Goal: Download file/media

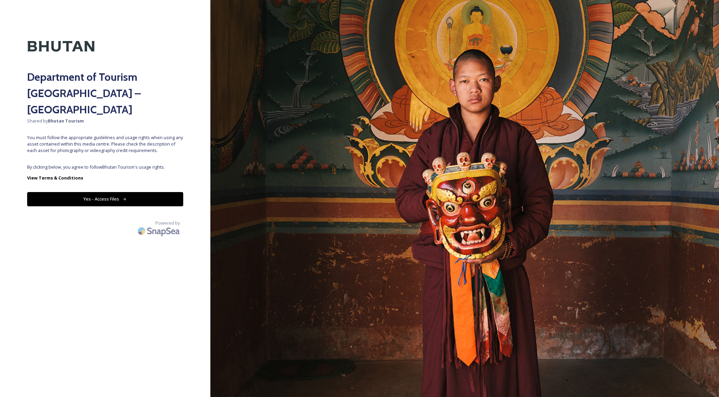
click at [77, 192] on button "Yes - Access Files" at bounding box center [105, 199] width 156 height 14
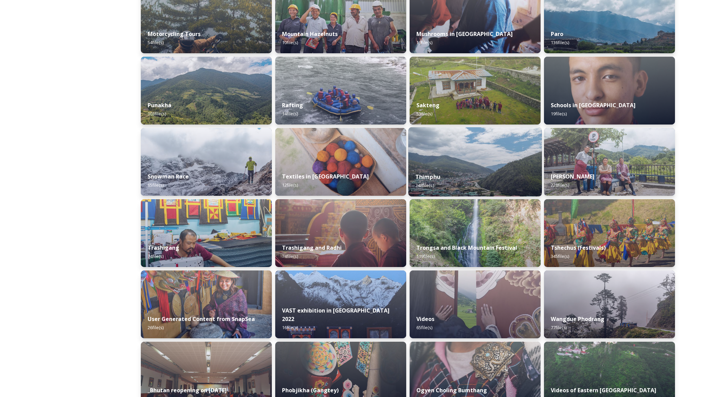
scroll to position [439, 0]
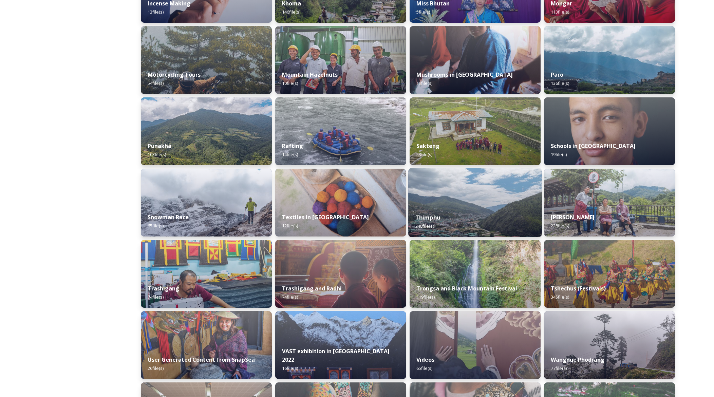
click at [492, 202] on img at bounding box center [475, 202] width 134 height 69
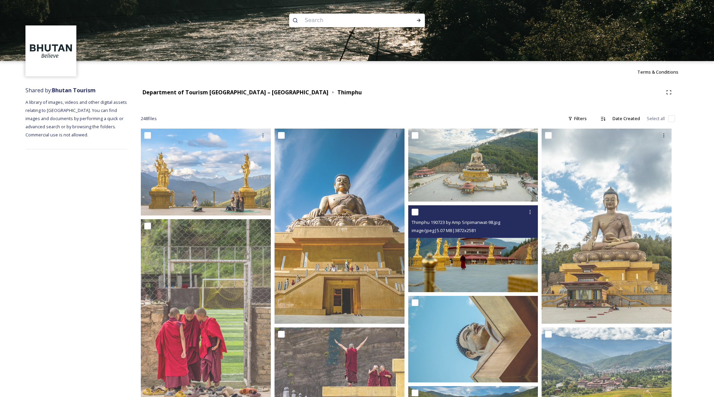
scroll to position [35, 0]
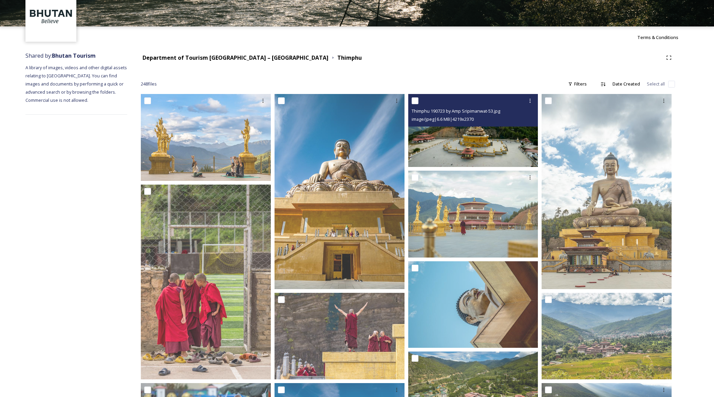
click at [491, 123] on div "image/jpeg | 6.6 MB | 4219 x 2370" at bounding box center [474, 119] width 125 height 8
click at [486, 136] on img at bounding box center [473, 130] width 130 height 73
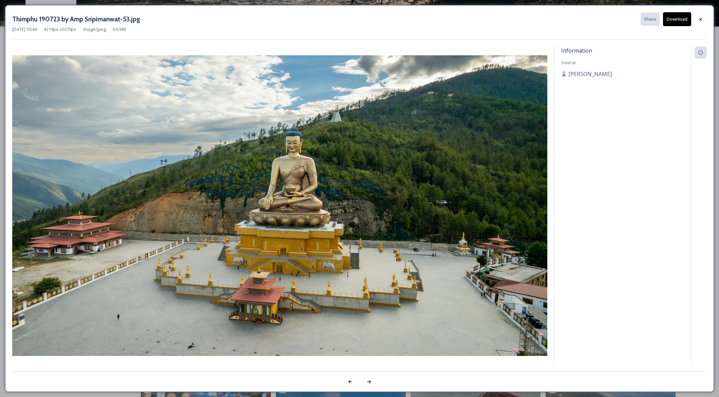
click at [671, 22] on button "Download" at bounding box center [677, 19] width 28 height 14
click at [703, 18] on icon at bounding box center [700, 19] width 5 height 5
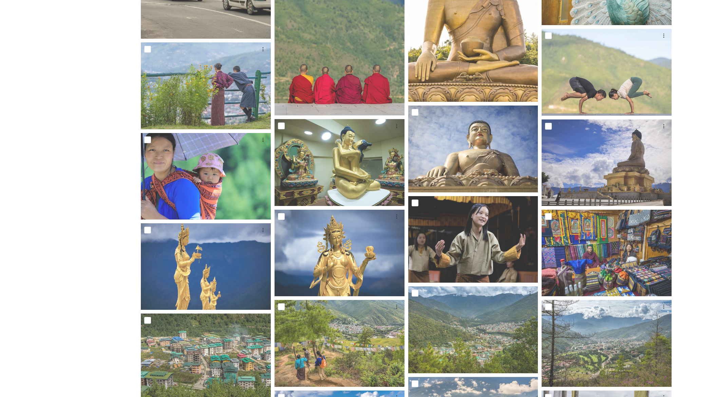
scroll to position [0, 0]
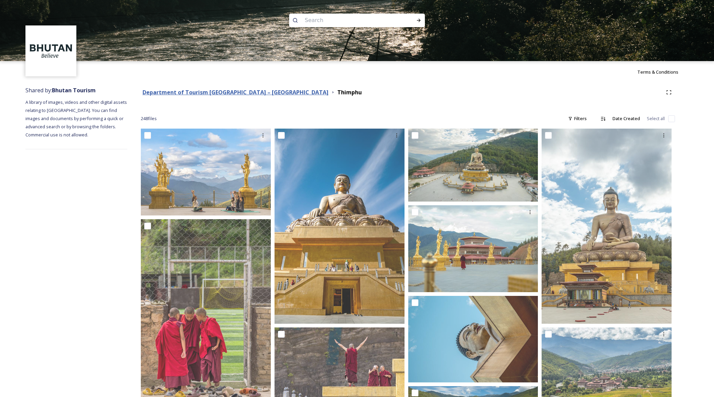
click at [252, 91] on strong "Department of Tourism [GEOGRAPHIC_DATA] – [GEOGRAPHIC_DATA]" at bounding box center [236, 92] width 186 height 7
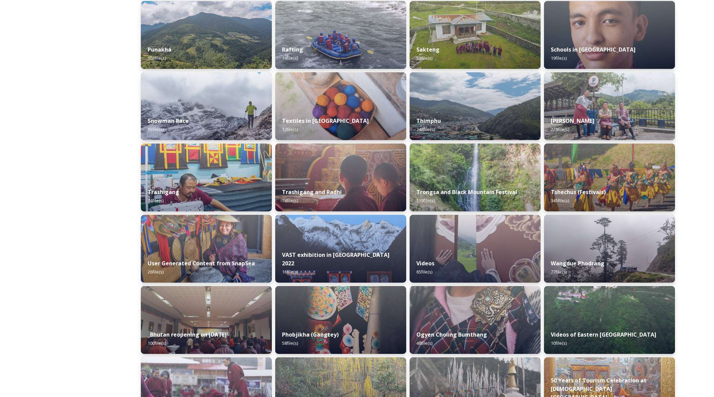
scroll to position [516, 0]
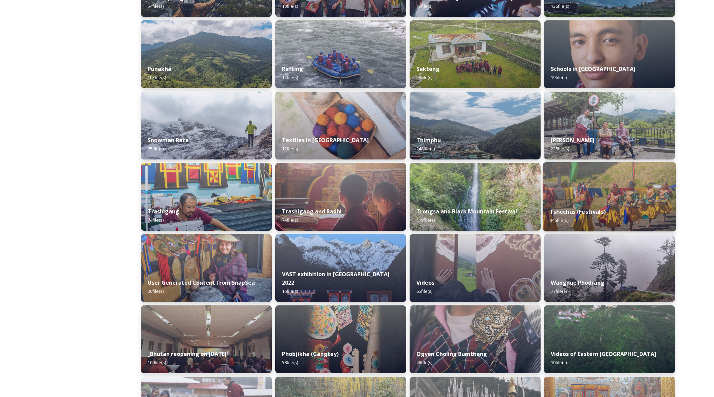
click at [564, 217] on div "Tshechus (Festivals) 345 file(s)" at bounding box center [610, 216] width 134 height 31
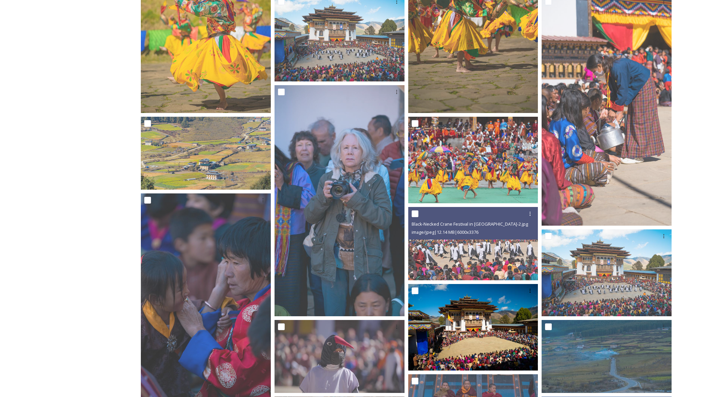
scroll to position [270, 0]
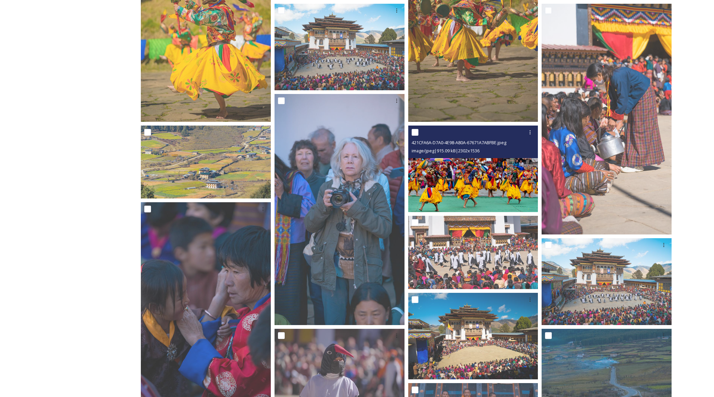
click at [504, 184] on img at bounding box center [473, 169] width 130 height 87
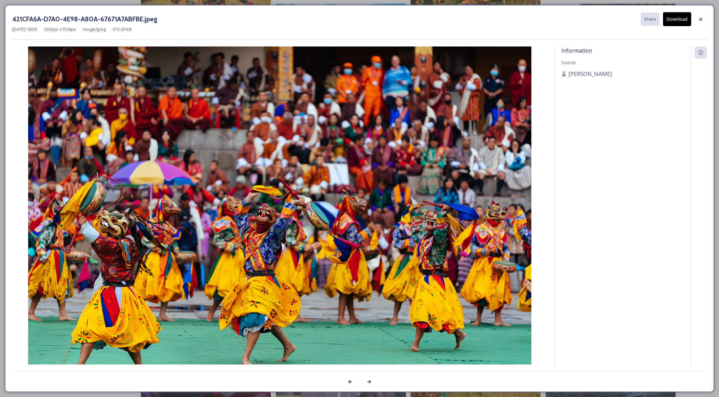
click at [676, 20] on button "Download" at bounding box center [677, 19] width 28 height 14
click at [703, 23] on div at bounding box center [701, 19] width 12 height 12
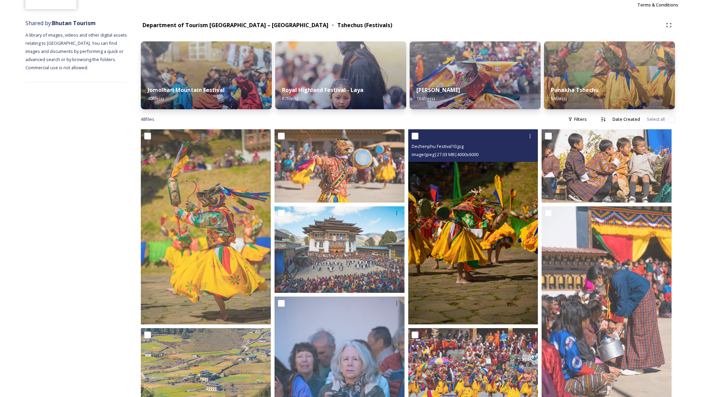
scroll to position [18, 0]
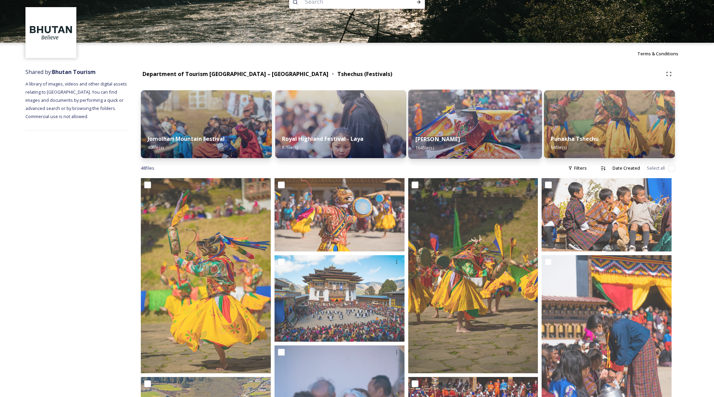
click at [470, 139] on div "Thimphu Tshechu 164 file(s)" at bounding box center [475, 143] width 134 height 31
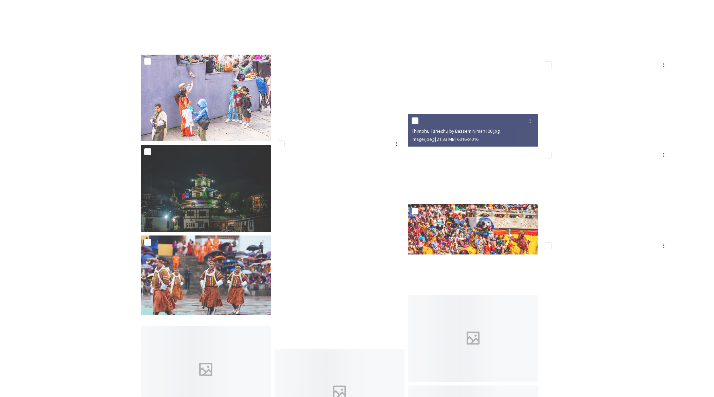
scroll to position [3844, 0]
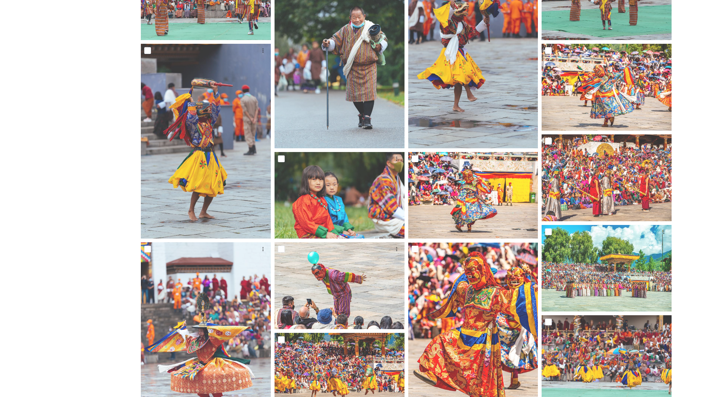
scroll to position [0, 0]
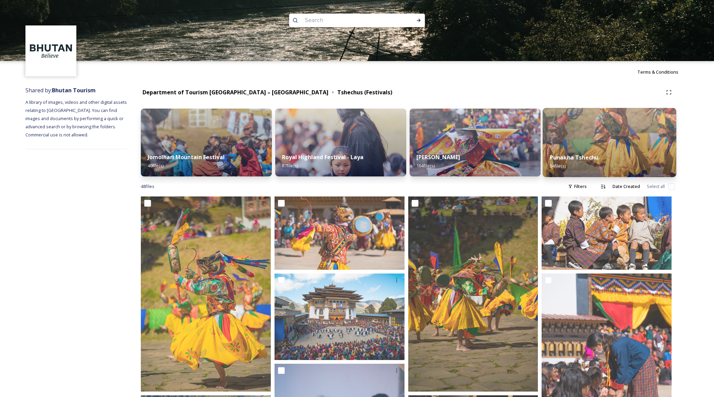
click at [581, 158] on strong "Punakha Tshechu" at bounding box center [574, 157] width 49 height 7
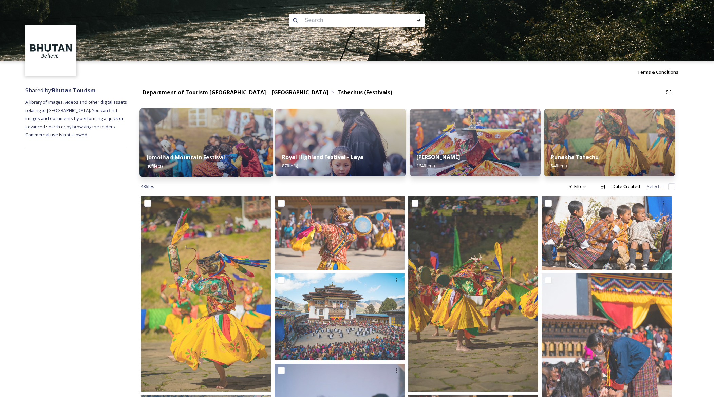
click at [243, 162] on div "Jomolhari Mountain Festival 40 file(s)" at bounding box center [207, 161] width 134 height 31
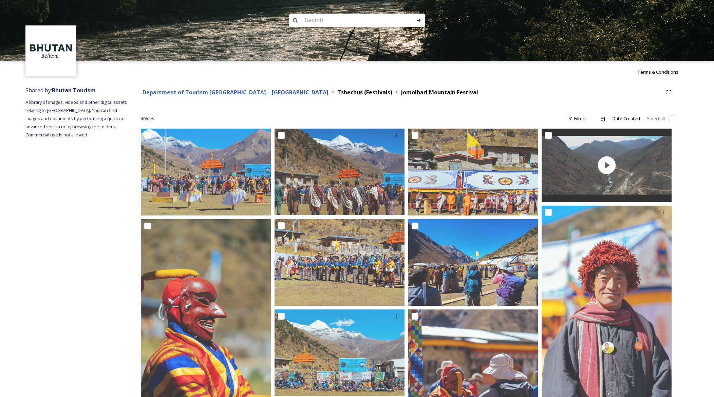
click at [201, 94] on strong "Department of Tourism [GEOGRAPHIC_DATA] – [GEOGRAPHIC_DATA]" at bounding box center [236, 92] width 186 height 7
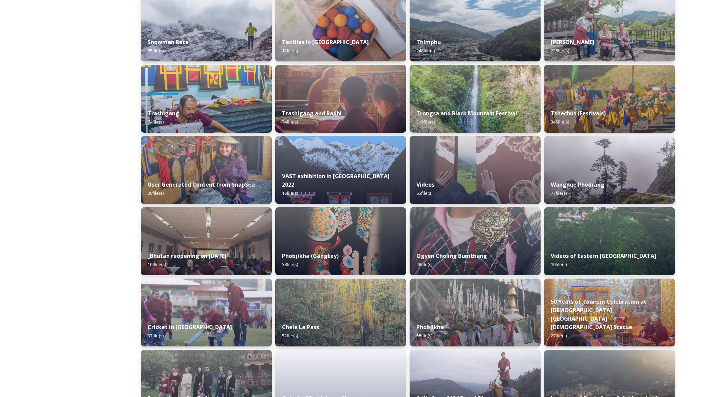
scroll to position [713, 0]
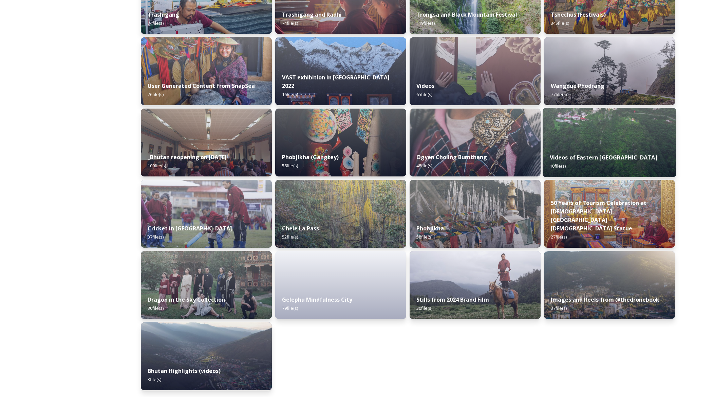
click at [581, 163] on div "Videos of Eastern Bhutan 10 file(s)" at bounding box center [610, 161] width 134 height 31
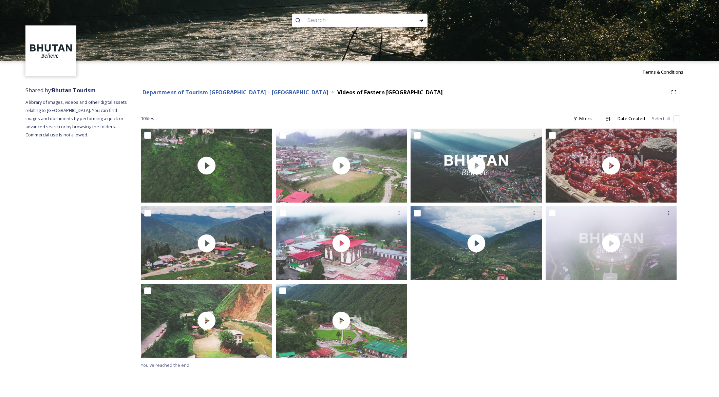
click at [205, 89] on strong "Department of Tourism [GEOGRAPHIC_DATA] – [GEOGRAPHIC_DATA]" at bounding box center [236, 92] width 186 height 7
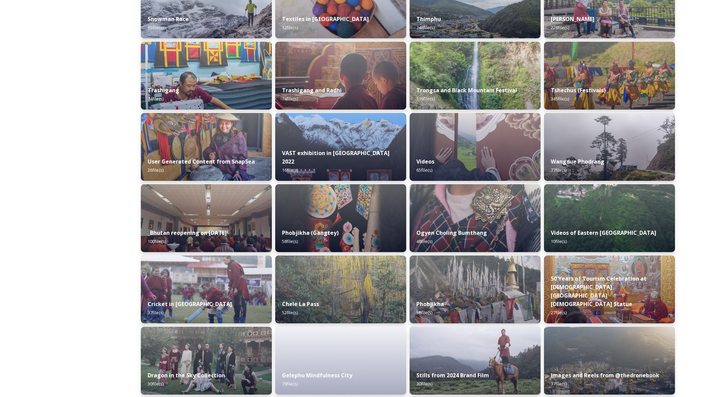
scroll to position [713, 0]
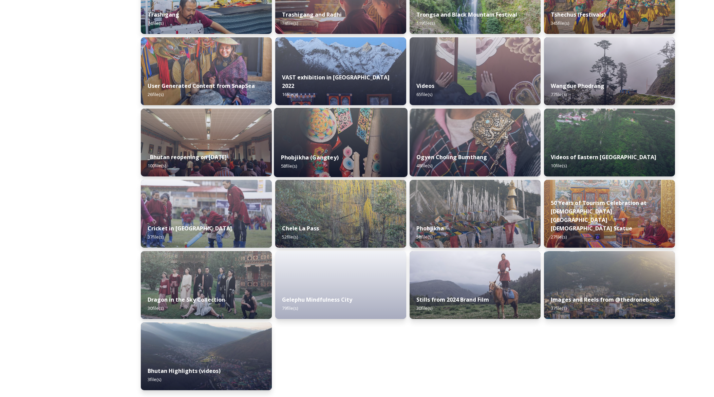
click at [375, 160] on div "Phobjikha (Gangtey) 58 file(s)" at bounding box center [341, 161] width 134 height 31
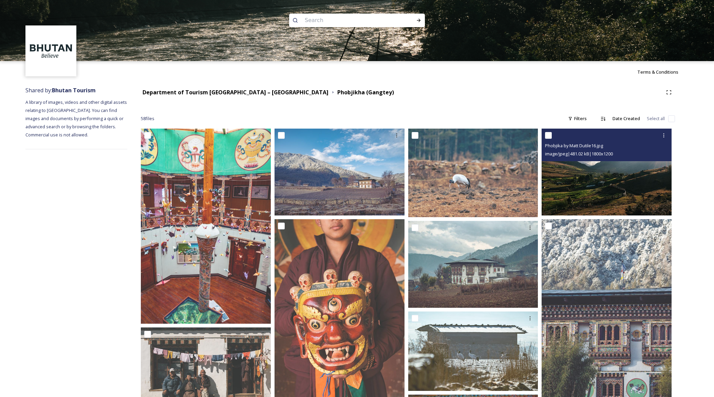
click at [591, 209] on img at bounding box center [607, 172] width 130 height 87
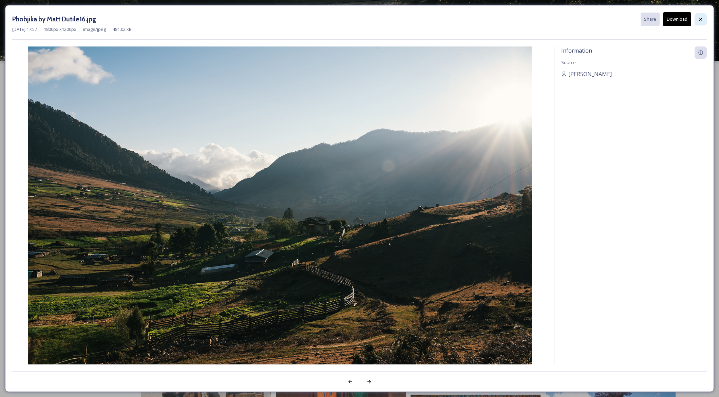
click at [704, 20] on div at bounding box center [701, 19] width 12 height 12
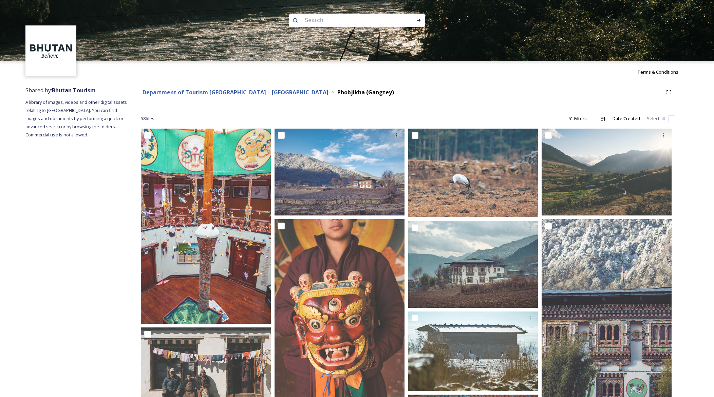
click at [224, 90] on strong "Department of Tourism [GEOGRAPHIC_DATA] – [GEOGRAPHIC_DATA]" at bounding box center [236, 92] width 186 height 7
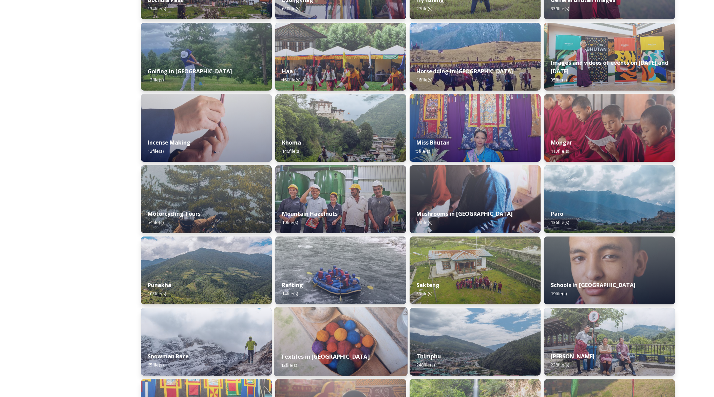
scroll to position [335, 0]
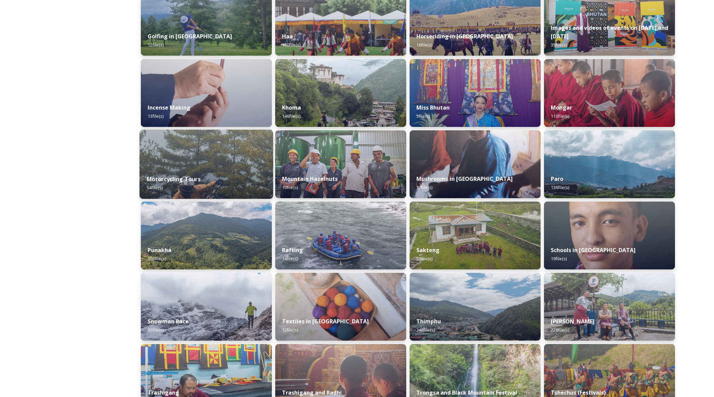
click at [244, 184] on div "Motorcycling Tours 54 file(s)" at bounding box center [207, 183] width 134 height 31
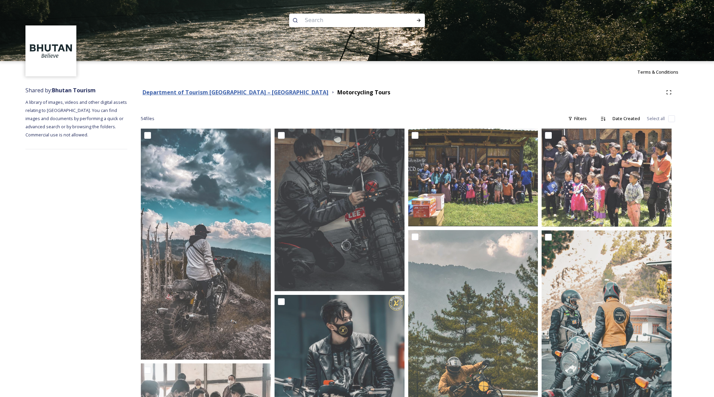
click at [203, 95] on strong "Department of Tourism [GEOGRAPHIC_DATA] – [GEOGRAPHIC_DATA]" at bounding box center [236, 92] width 186 height 7
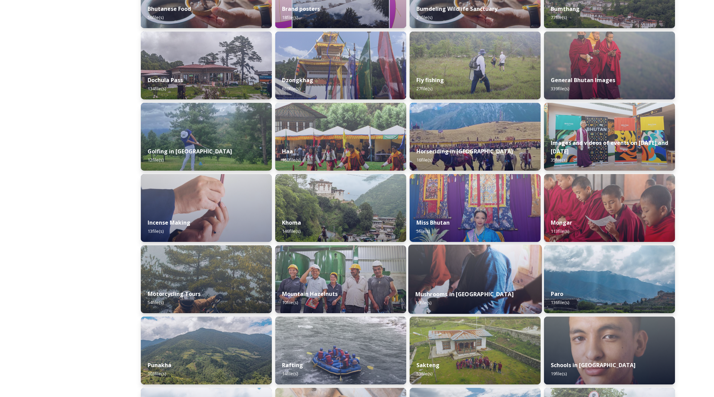
scroll to position [255, 0]
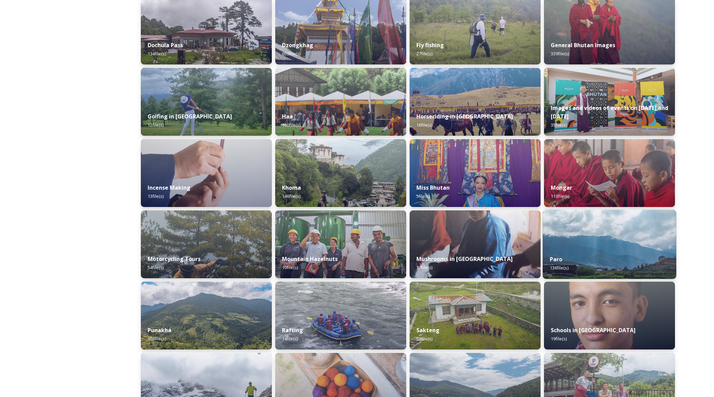
click at [587, 237] on img at bounding box center [610, 244] width 134 height 69
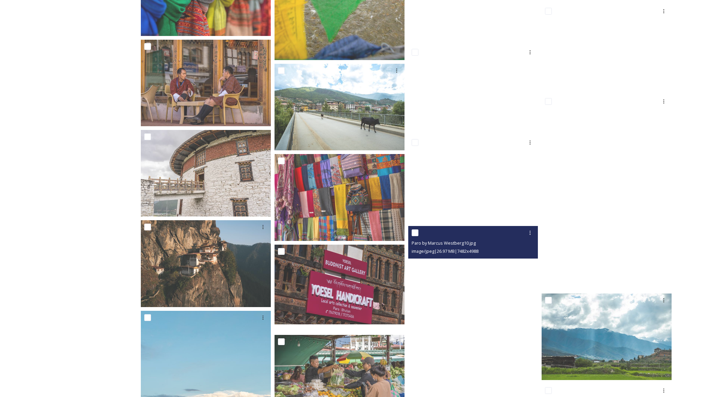
scroll to position [3271, 0]
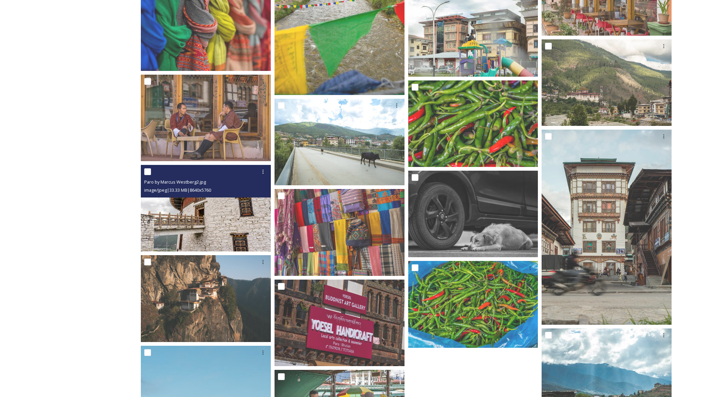
click at [241, 205] on img at bounding box center [206, 208] width 130 height 87
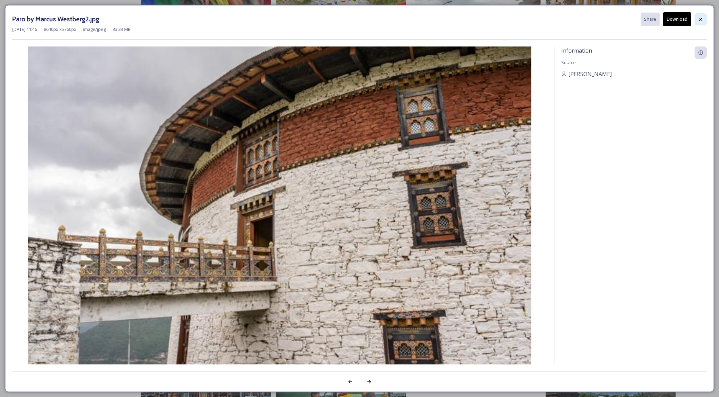
click at [699, 21] on icon at bounding box center [700, 19] width 5 height 5
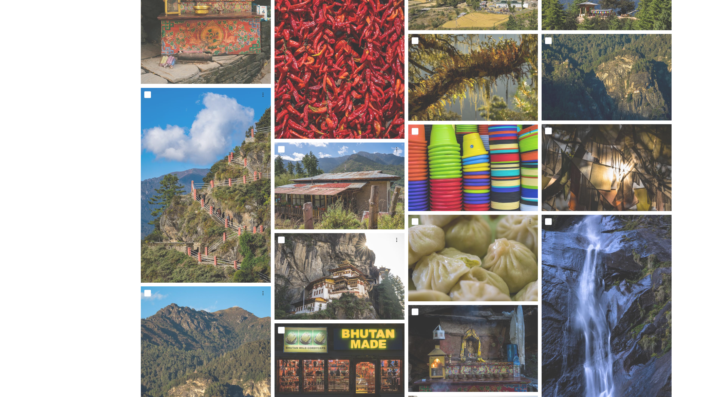
scroll to position [944, 0]
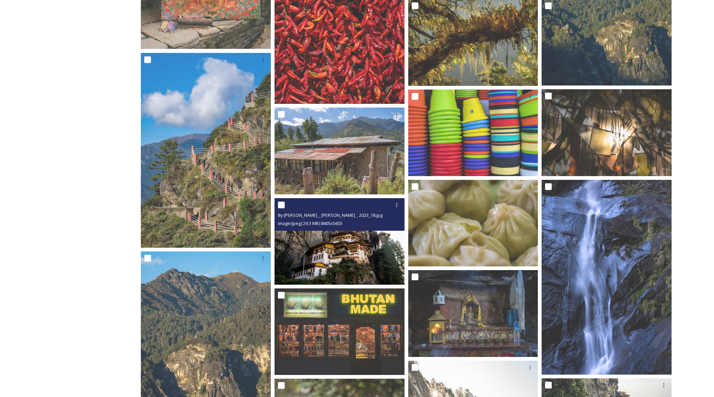
click at [364, 243] on img at bounding box center [340, 241] width 130 height 87
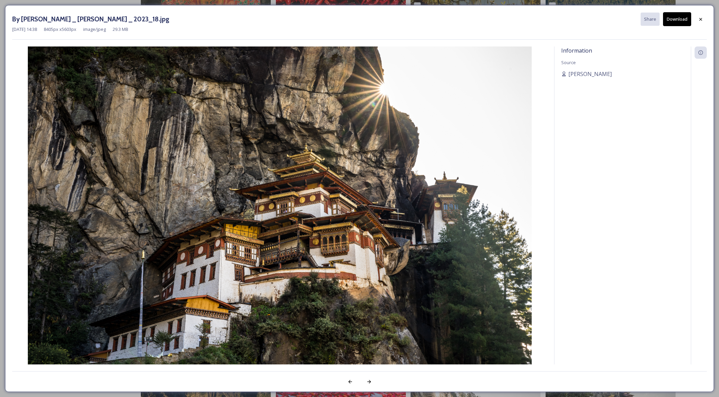
click at [672, 21] on button "Download" at bounding box center [677, 19] width 28 height 14
click at [705, 21] on div at bounding box center [701, 19] width 12 height 12
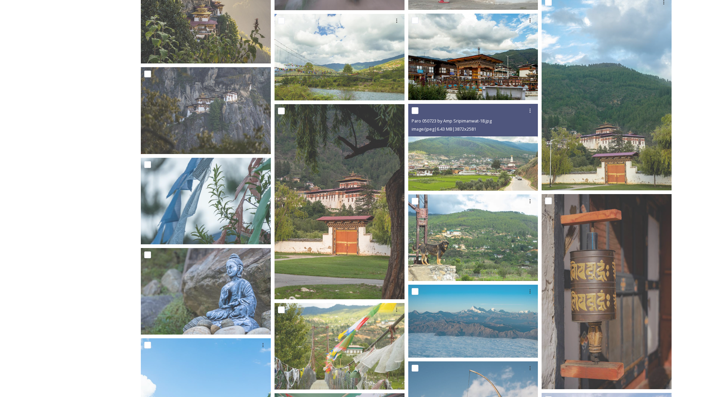
scroll to position [1648, 0]
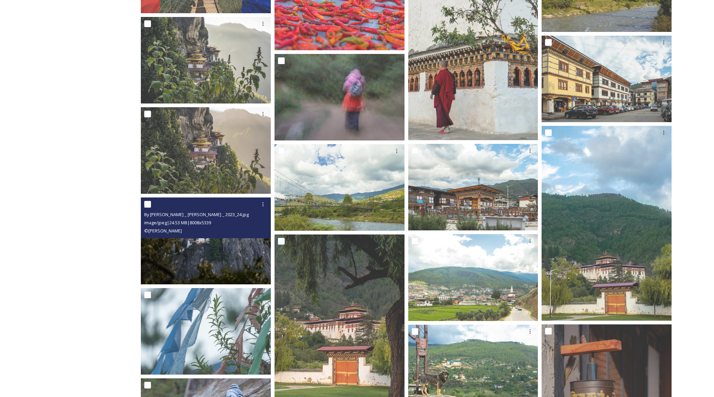
click at [245, 249] on img at bounding box center [206, 241] width 130 height 87
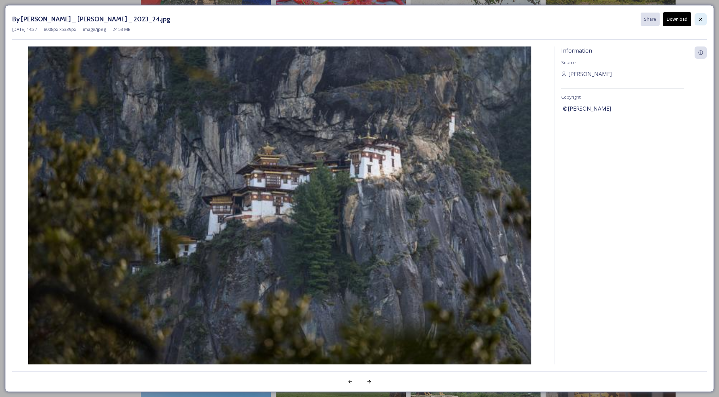
click at [700, 19] on icon at bounding box center [700, 19] width 5 height 5
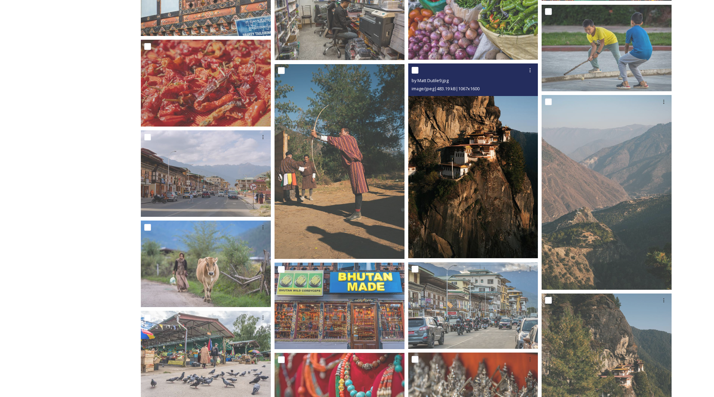
scroll to position [2566, 0]
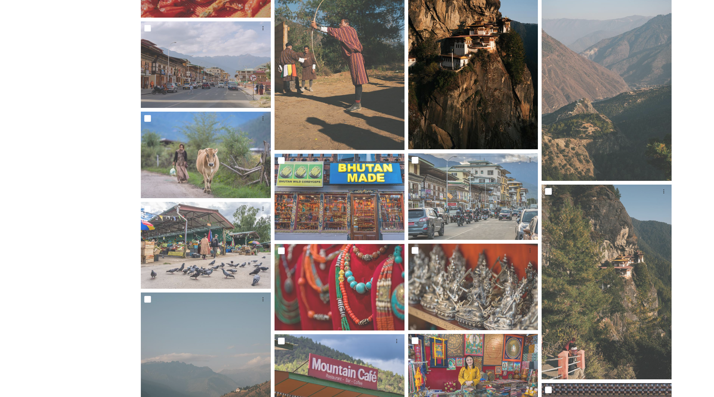
click at [499, 129] on img at bounding box center [473, 52] width 130 height 195
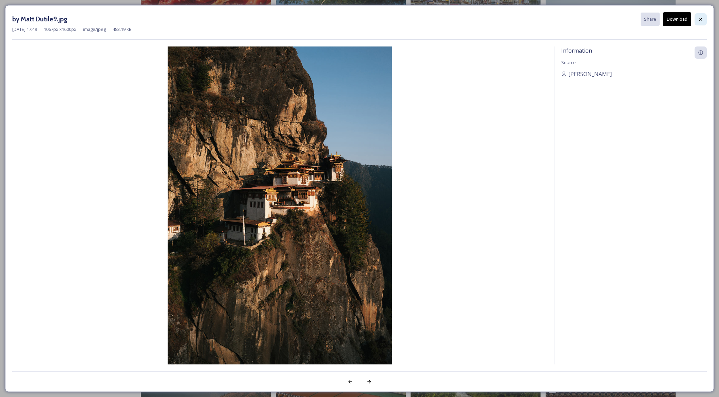
click at [700, 19] on icon at bounding box center [700, 19] width 5 height 5
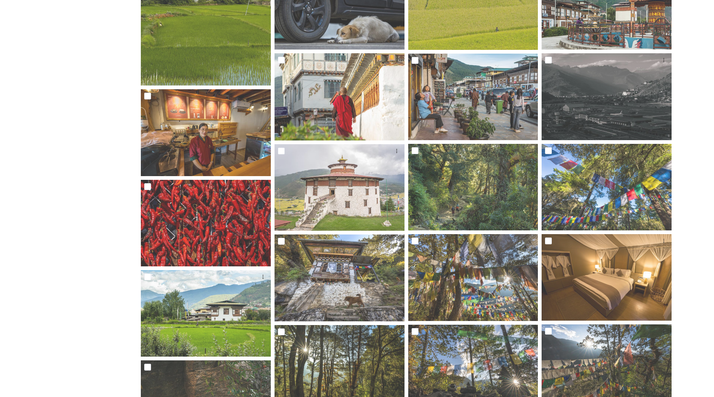
scroll to position [0, 0]
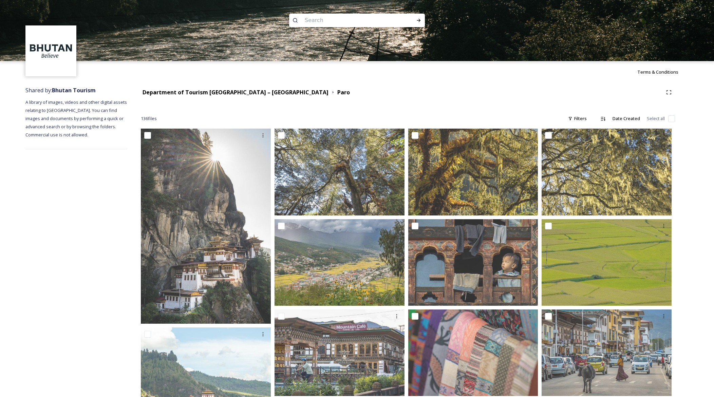
click at [320, 17] on input at bounding box center [348, 20] width 93 height 15
type input "tigers nest"
click at [423, 17] on div "Run Search" at bounding box center [419, 20] width 12 height 12
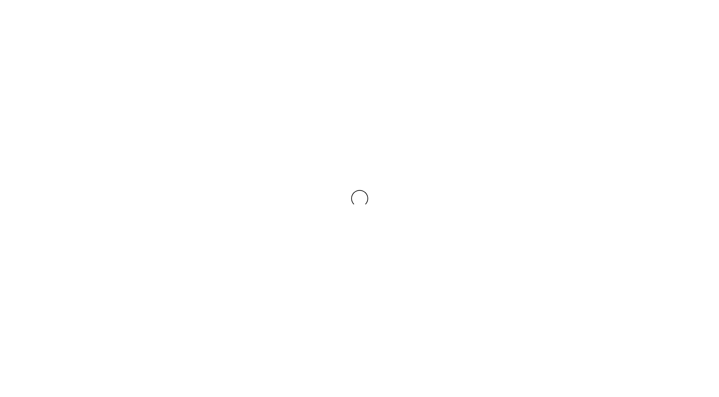
click at [421, 18] on div at bounding box center [359, 198] width 719 height 397
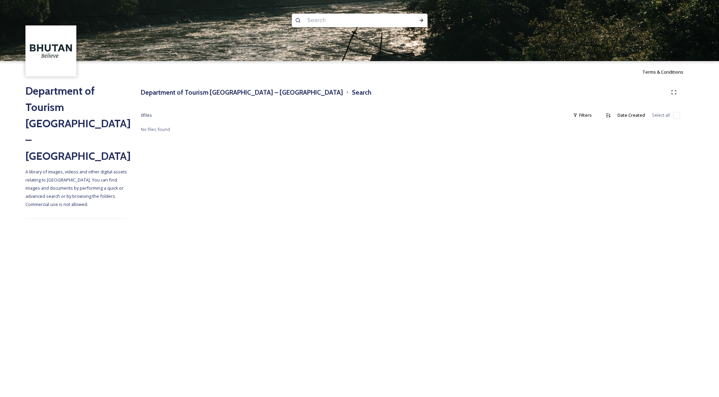
click at [321, 18] on input at bounding box center [350, 20] width 93 height 15
type input "taktsang"
click at [416, 20] on div "Run Search" at bounding box center [422, 20] width 12 height 12
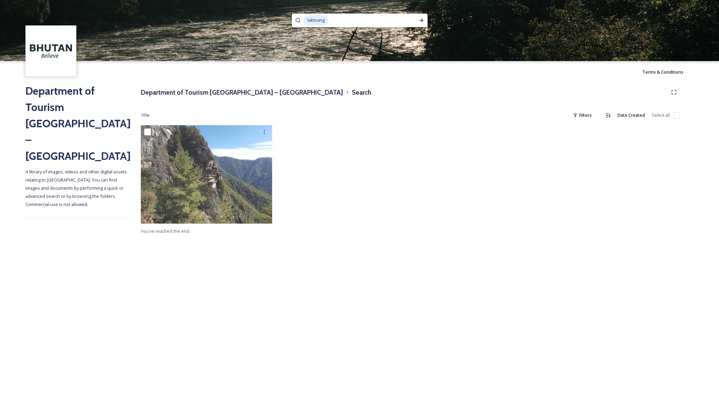
click at [195, 99] on div "Department of Tourism [GEOGRAPHIC_DATA] – Brand Centre Search 1 file Filters Da…" at bounding box center [410, 161] width 567 height 156
click at [196, 96] on h3 "Department of Tourism [GEOGRAPHIC_DATA] – [GEOGRAPHIC_DATA]" at bounding box center [242, 93] width 202 height 10
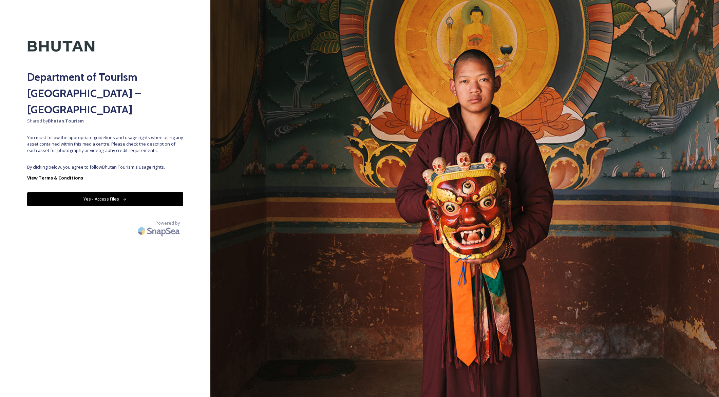
click at [147, 192] on button "Yes - Access Files" at bounding box center [105, 199] width 156 height 14
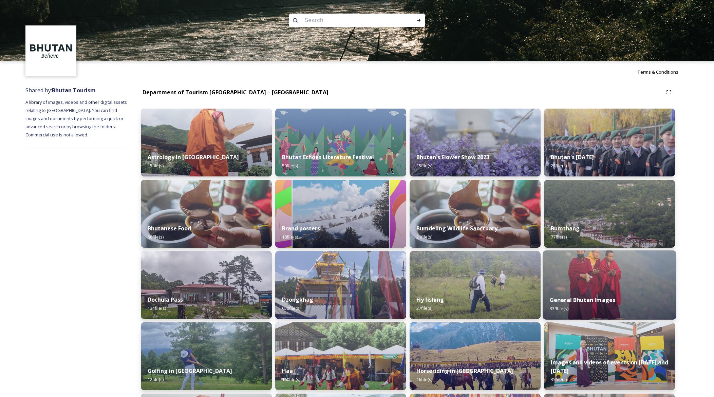
scroll to position [179, 0]
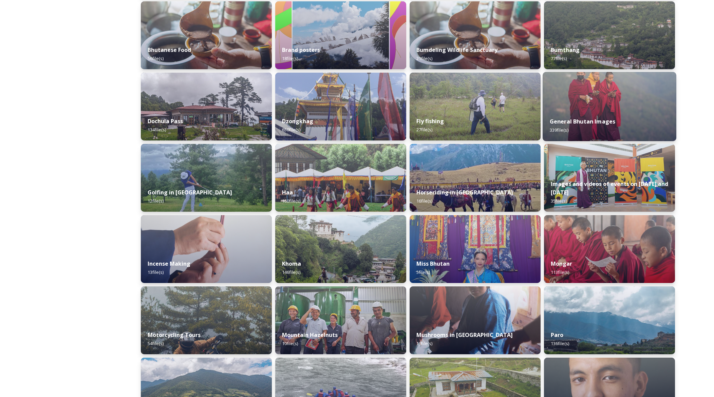
click at [593, 116] on div "General Bhutan Images 339 file(s)" at bounding box center [610, 125] width 134 height 31
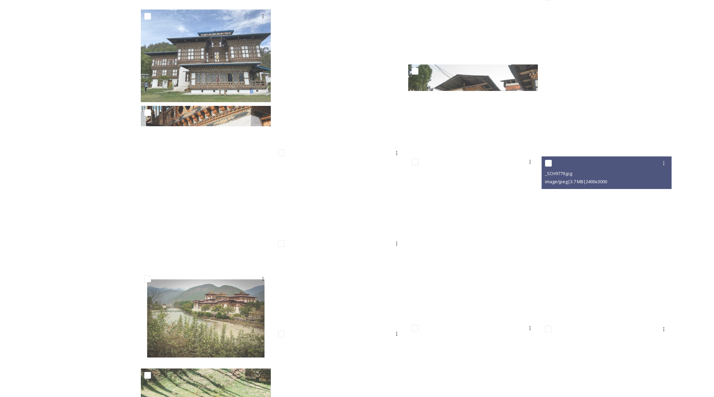
scroll to position [3738, 0]
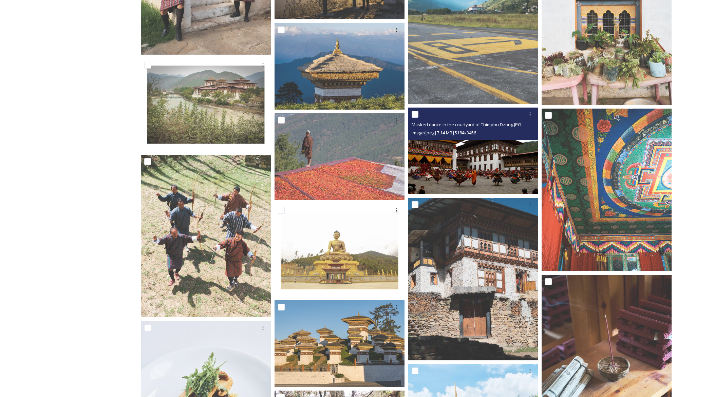
click at [460, 182] on img at bounding box center [473, 150] width 130 height 87
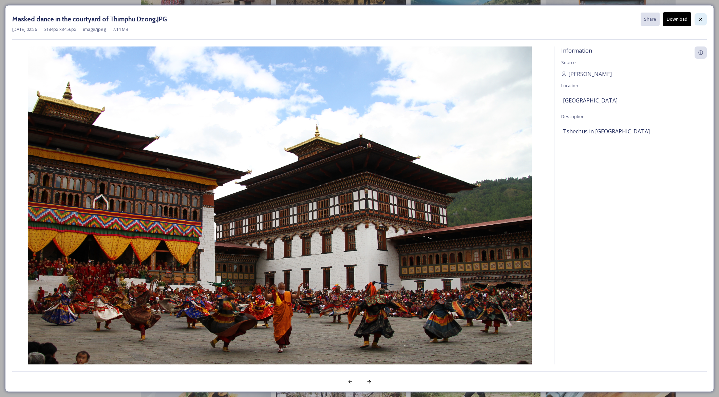
click at [698, 18] on div at bounding box center [701, 19] width 12 height 12
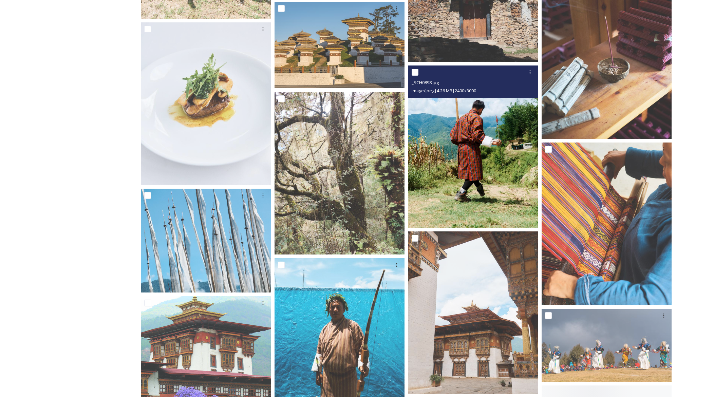
scroll to position [3907, 0]
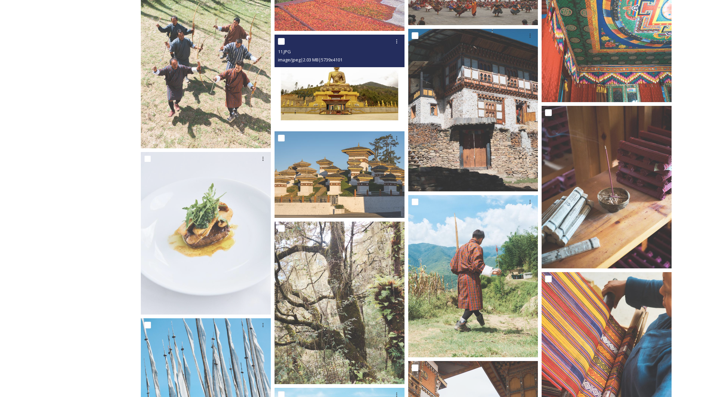
click at [360, 88] on img at bounding box center [340, 81] width 130 height 93
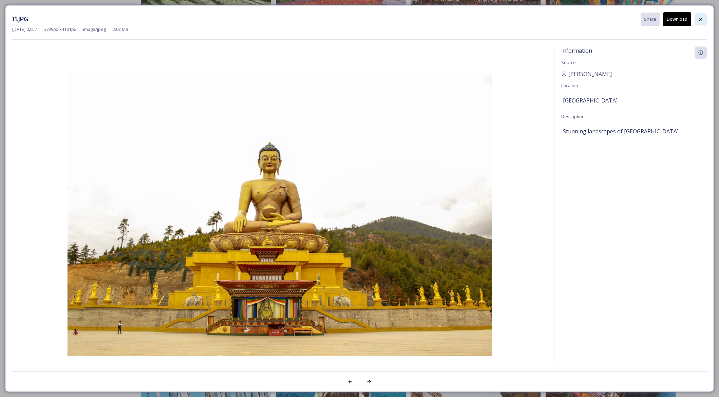
click at [697, 19] on div at bounding box center [701, 19] width 12 height 12
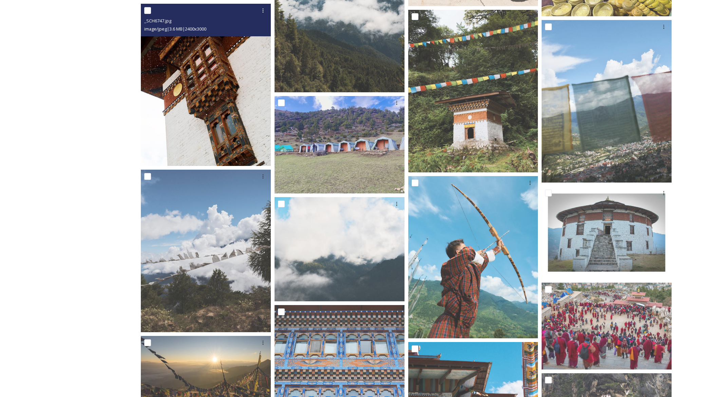
scroll to position [0, 0]
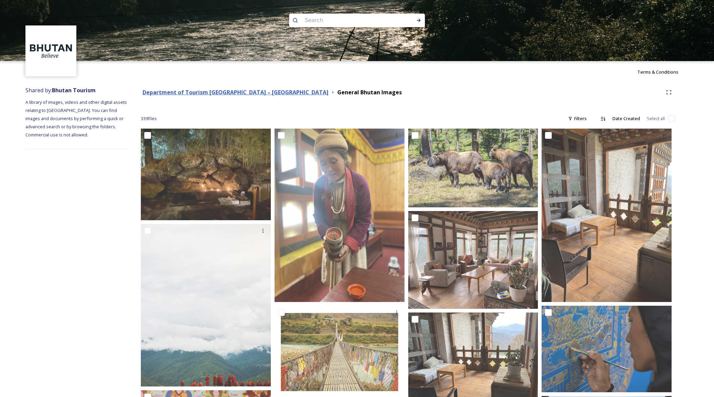
click at [186, 91] on strong "Department of Tourism [GEOGRAPHIC_DATA] – [GEOGRAPHIC_DATA]" at bounding box center [236, 92] width 186 height 7
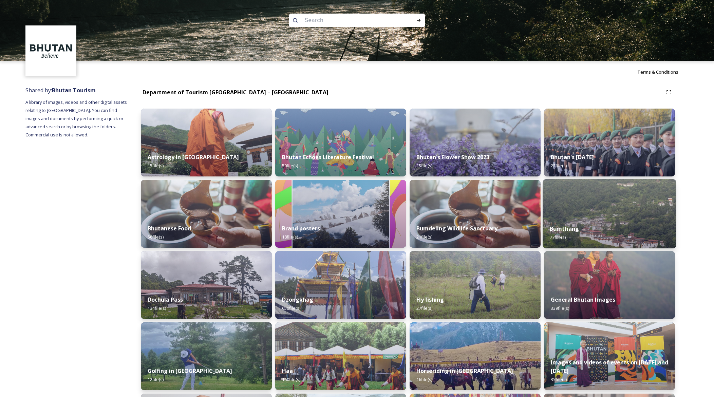
click at [573, 217] on img at bounding box center [610, 213] width 134 height 69
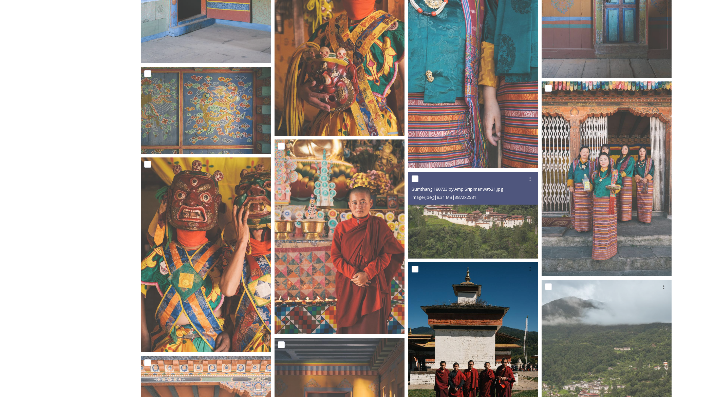
scroll to position [2519, 0]
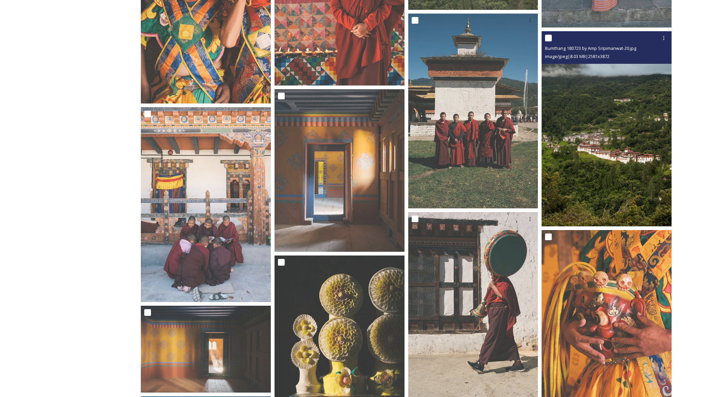
click at [555, 181] on img at bounding box center [607, 128] width 130 height 195
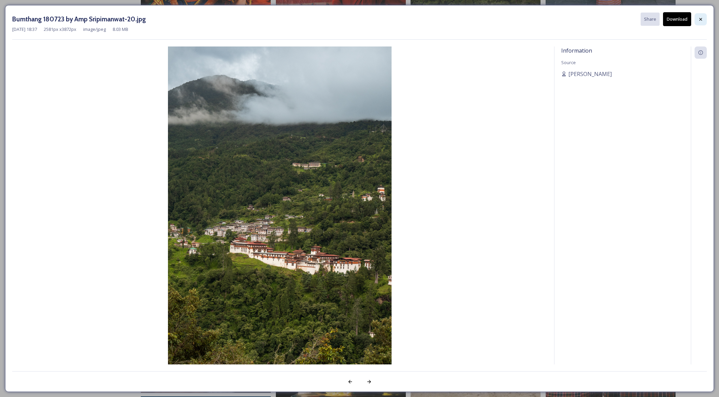
click at [696, 18] on div at bounding box center [701, 19] width 12 height 12
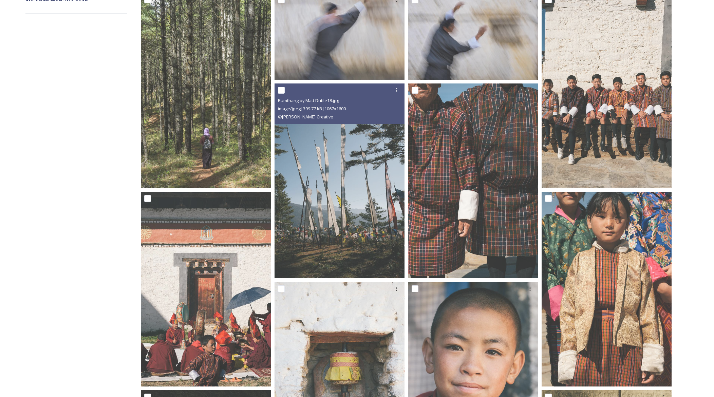
scroll to position [0, 0]
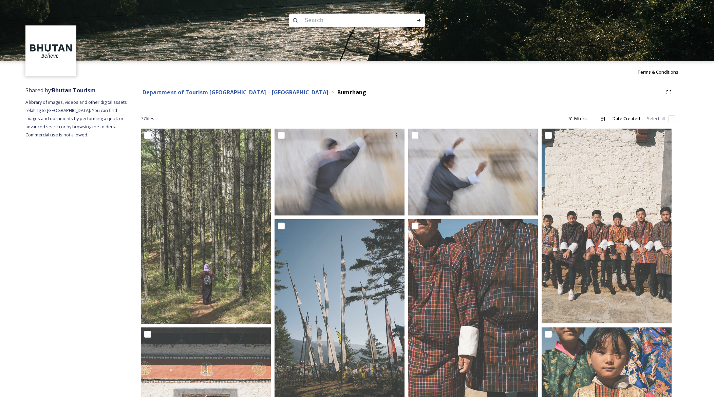
click at [226, 89] on strong "Department of Tourism [GEOGRAPHIC_DATA] – [GEOGRAPHIC_DATA]" at bounding box center [236, 92] width 186 height 7
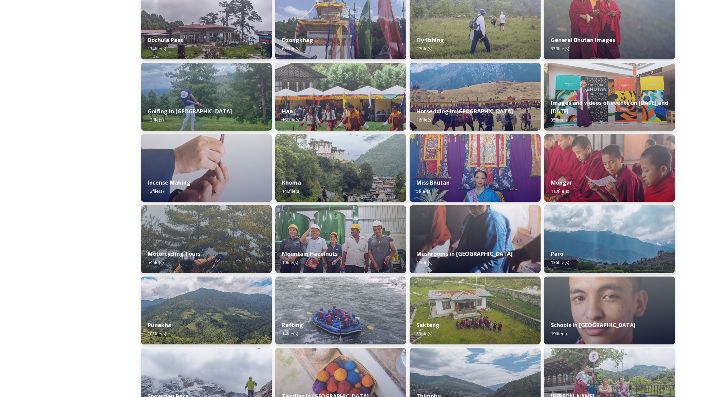
scroll to position [376, 0]
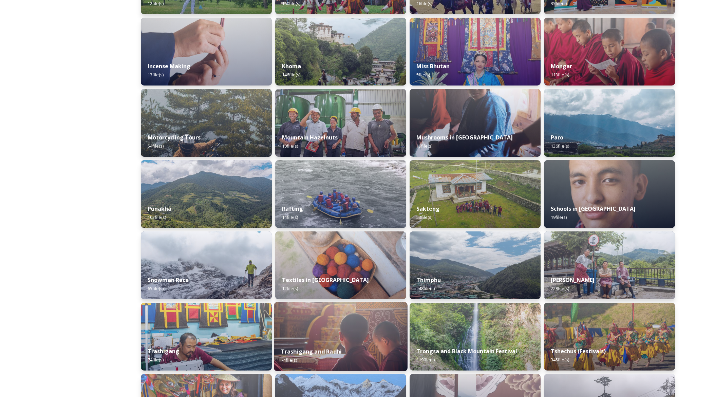
click at [358, 330] on img at bounding box center [341, 336] width 134 height 69
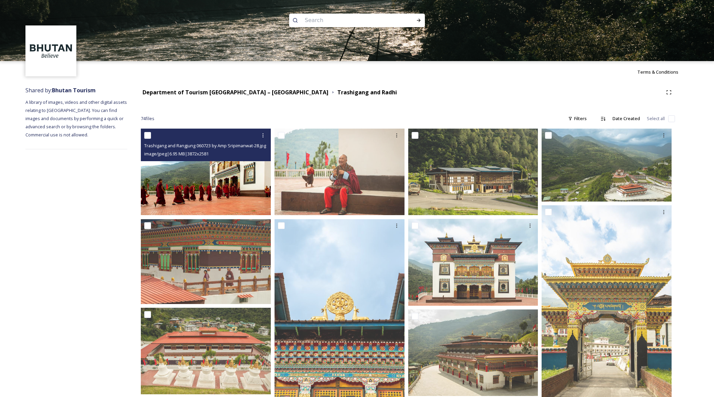
click at [248, 193] on img at bounding box center [206, 172] width 130 height 87
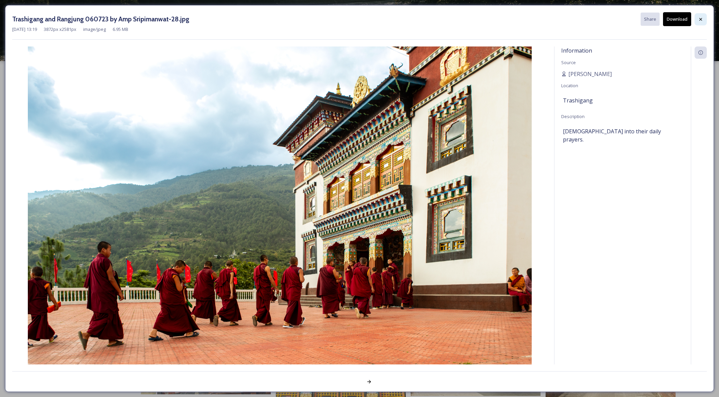
click at [699, 22] on div at bounding box center [701, 19] width 12 height 12
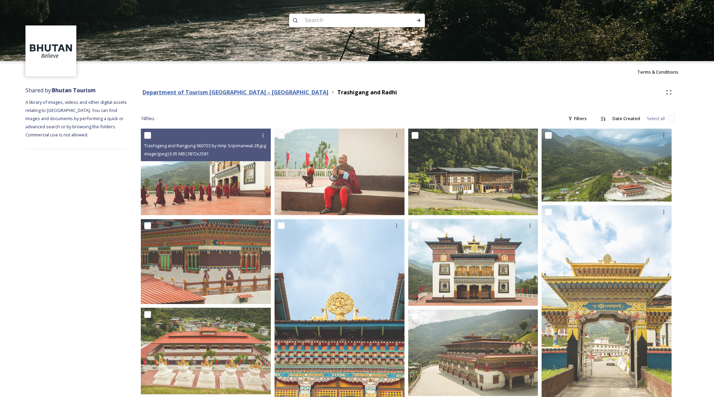
click at [187, 93] on strong "Department of Tourism [GEOGRAPHIC_DATA] – [GEOGRAPHIC_DATA]" at bounding box center [236, 92] width 186 height 7
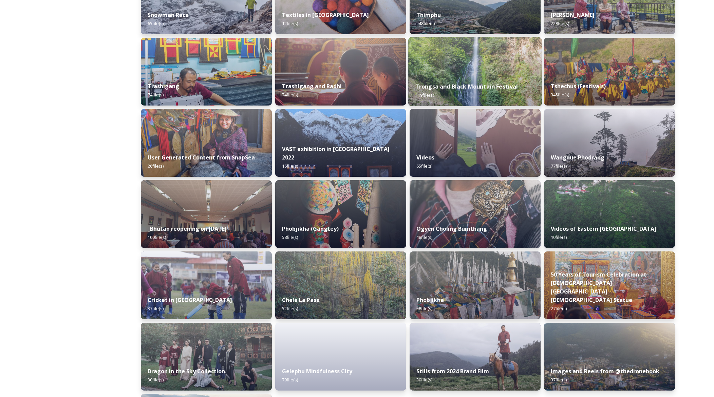
scroll to position [560, 0]
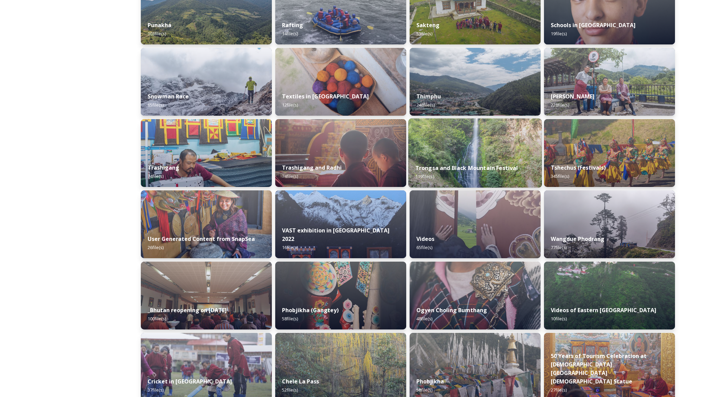
click at [449, 167] on strong "Trongsa and Black Mountain Festival" at bounding box center [467, 167] width 103 height 7
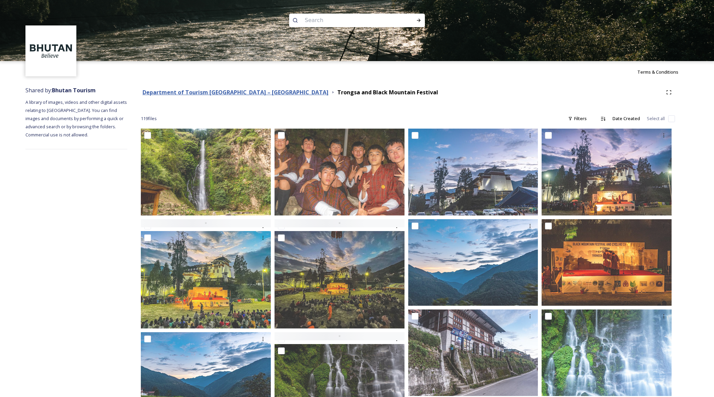
click at [192, 89] on strong "Department of Tourism [GEOGRAPHIC_DATA] – [GEOGRAPHIC_DATA]" at bounding box center [236, 92] width 186 height 7
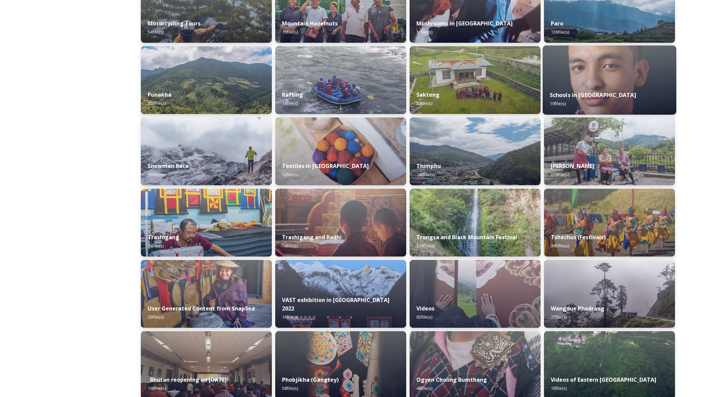
scroll to position [525, 0]
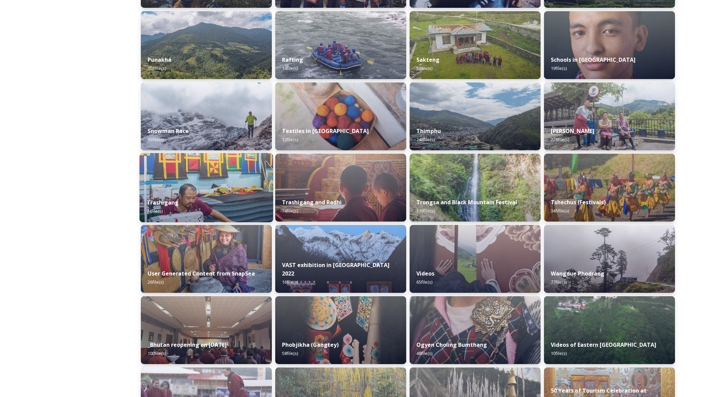
click at [241, 194] on div "Trashigang 74 file(s)" at bounding box center [207, 207] width 134 height 31
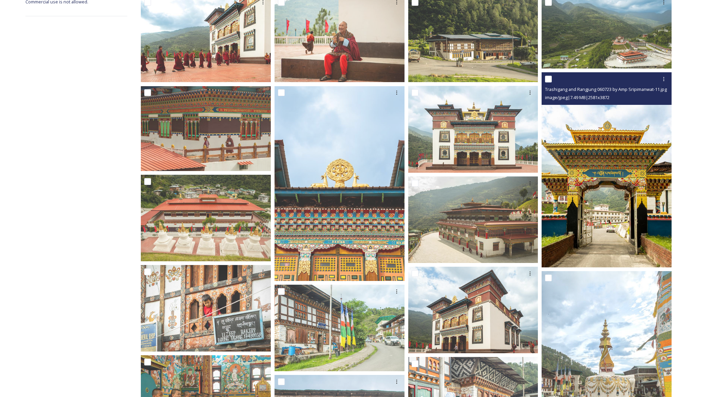
scroll to position [168, 0]
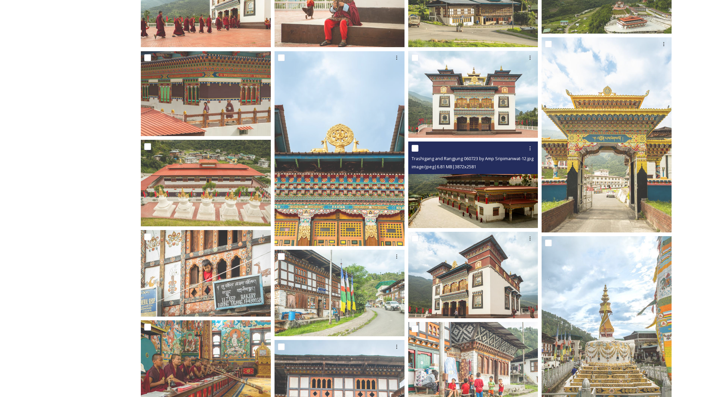
click at [497, 215] on img at bounding box center [473, 185] width 130 height 87
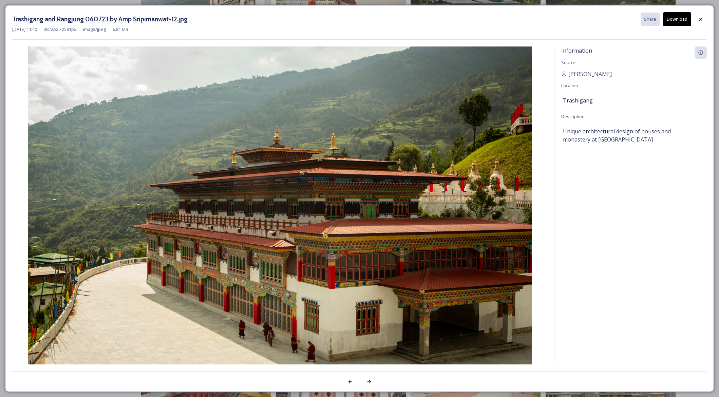
click at [683, 17] on button "Download" at bounding box center [677, 19] width 28 height 14
click at [700, 18] on icon at bounding box center [701, 19] width 3 height 3
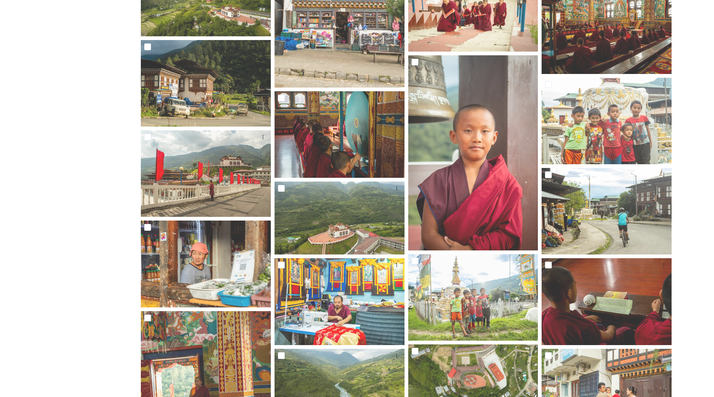
scroll to position [0, 0]
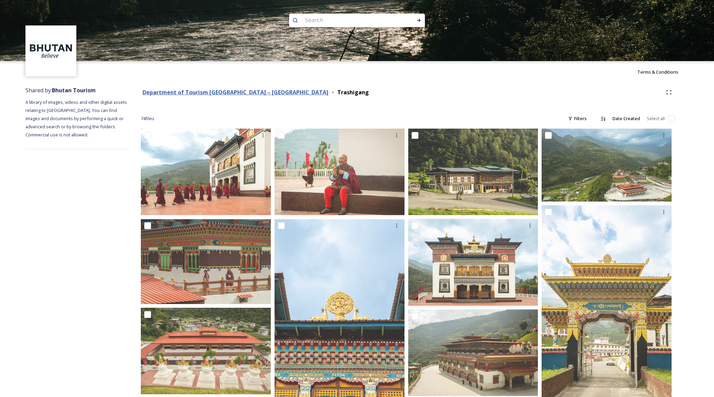
click at [182, 90] on strong "Department of Tourism [GEOGRAPHIC_DATA] – [GEOGRAPHIC_DATA]" at bounding box center [236, 92] width 186 height 7
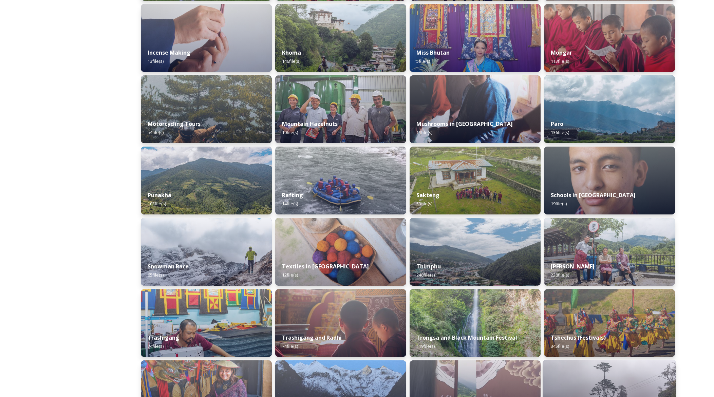
scroll to position [494, 0]
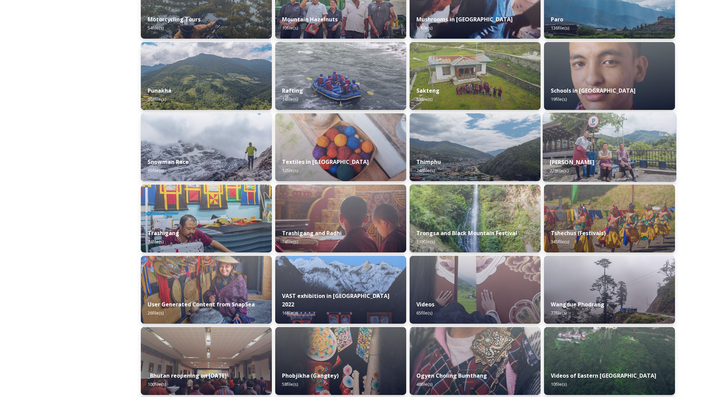
click at [590, 166] on strong "[PERSON_NAME]" at bounding box center [572, 162] width 45 height 7
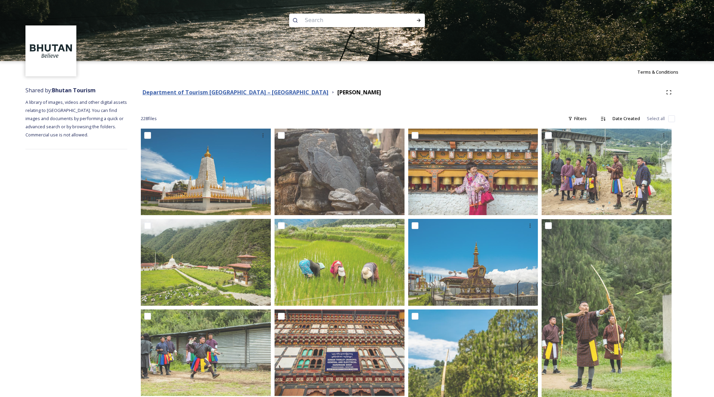
click at [170, 92] on strong "Department of Tourism [GEOGRAPHIC_DATA] – [GEOGRAPHIC_DATA]" at bounding box center [236, 92] width 186 height 7
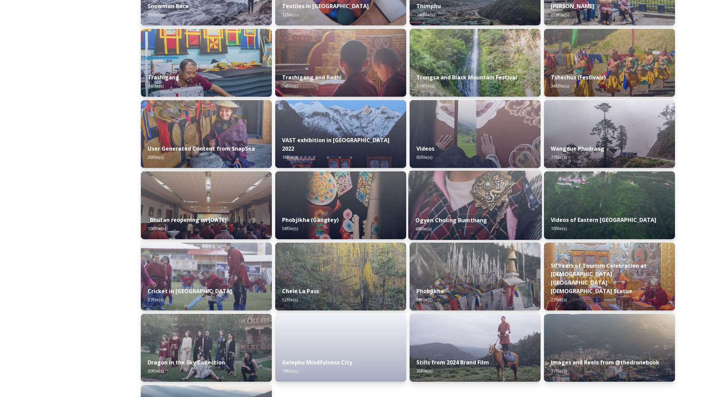
scroll to position [713, 0]
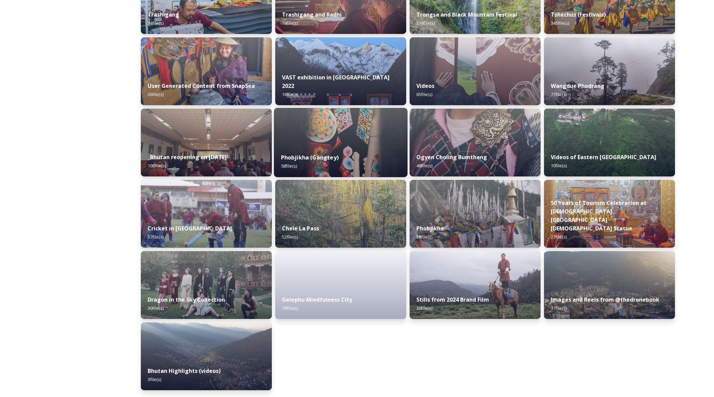
click at [396, 163] on div "Phobjikha (Gangtey) 58 file(s)" at bounding box center [341, 161] width 134 height 31
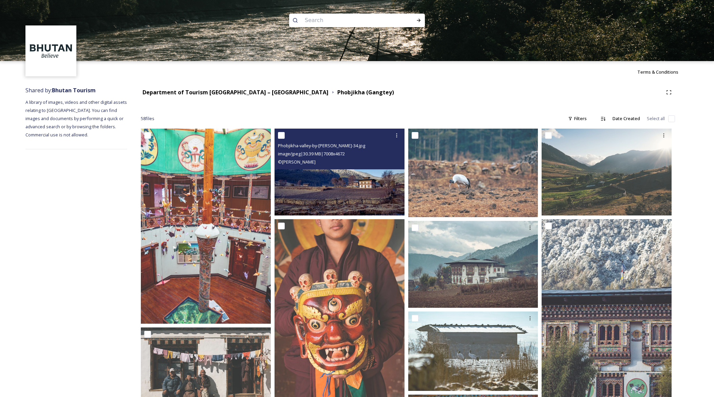
click at [379, 196] on img at bounding box center [340, 172] width 130 height 87
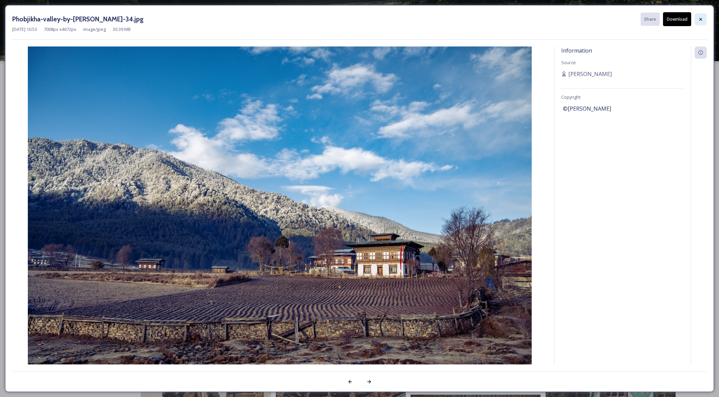
click at [697, 24] on div at bounding box center [701, 19] width 12 height 12
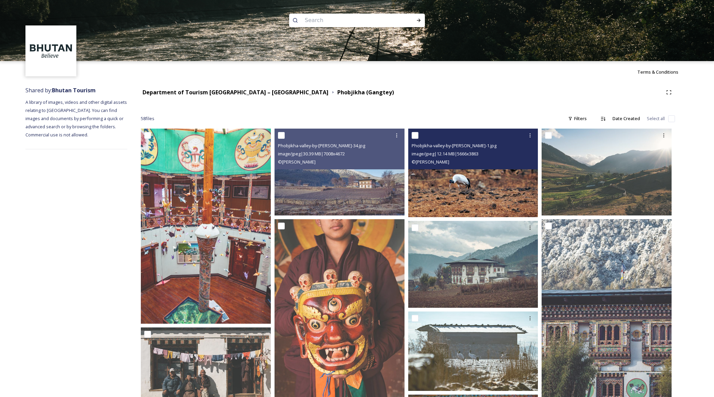
scroll to position [144, 0]
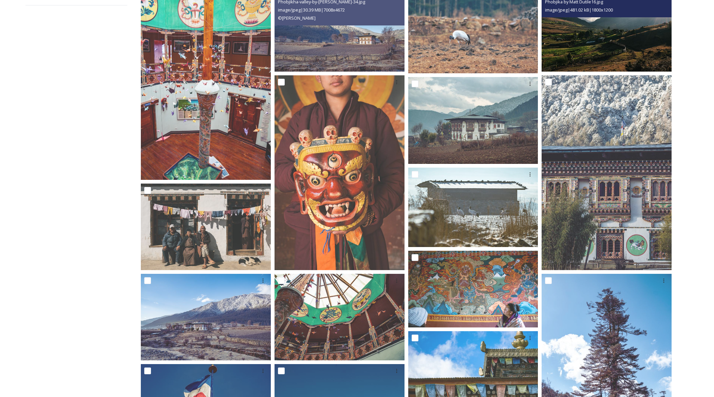
click at [588, 66] on img at bounding box center [607, 28] width 130 height 87
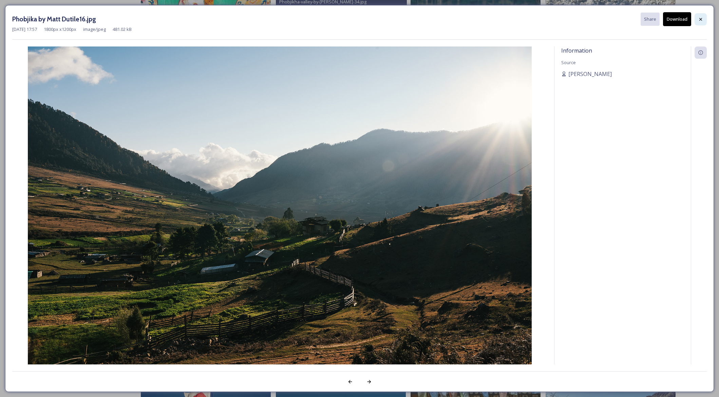
click at [701, 18] on icon at bounding box center [701, 19] width 3 height 3
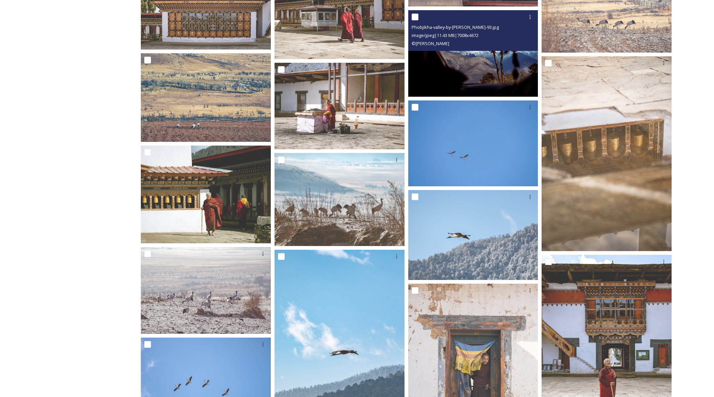
scroll to position [787, 0]
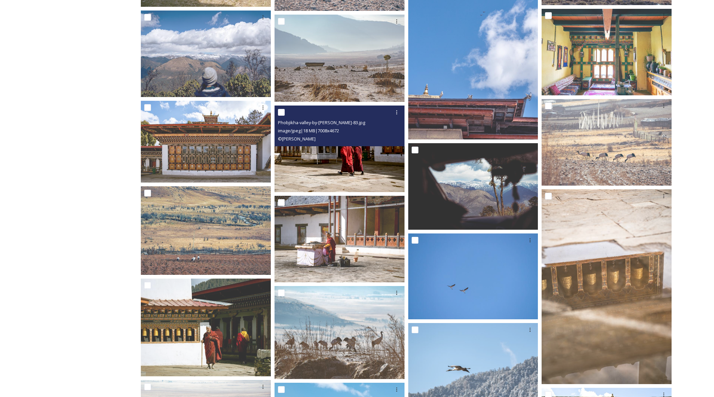
click at [387, 167] on img at bounding box center [340, 149] width 130 height 87
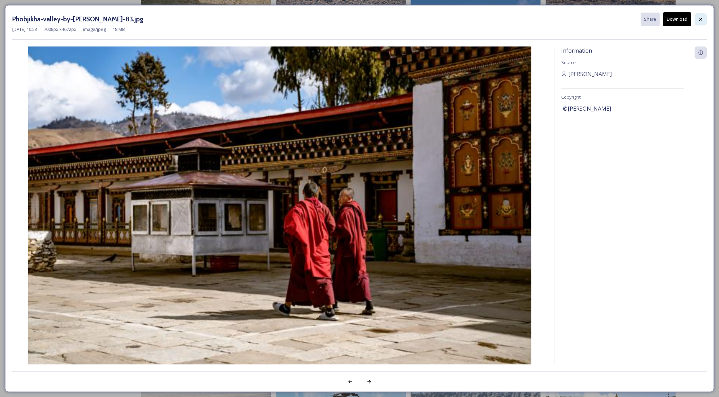
click at [700, 18] on icon at bounding box center [700, 19] width 5 height 5
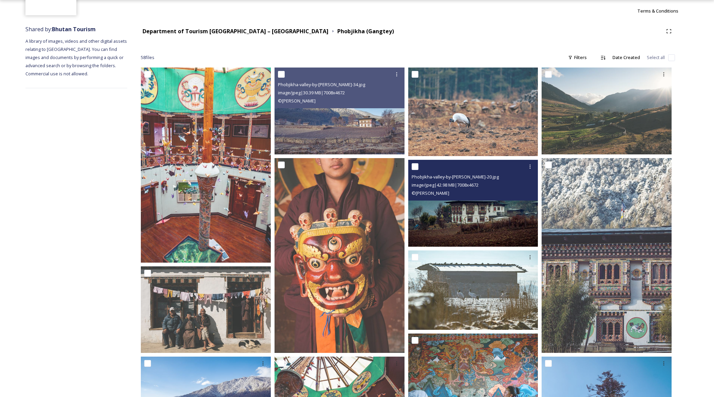
scroll to position [0, 0]
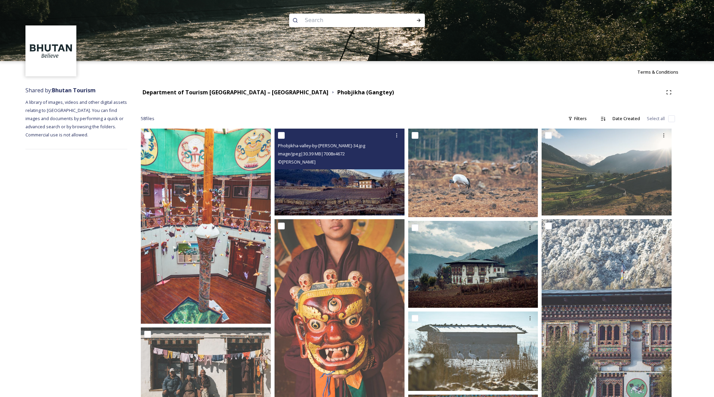
click at [370, 200] on img at bounding box center [340, 172] width 130 height 87
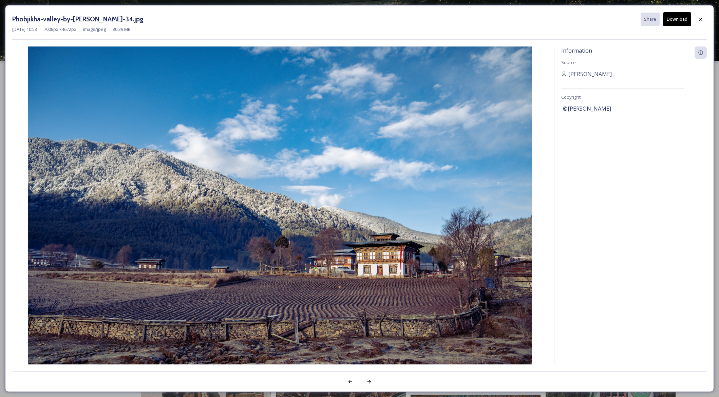
click at [672, 19] on button "Download" at bounding box center [677, 19] width 28 height 14
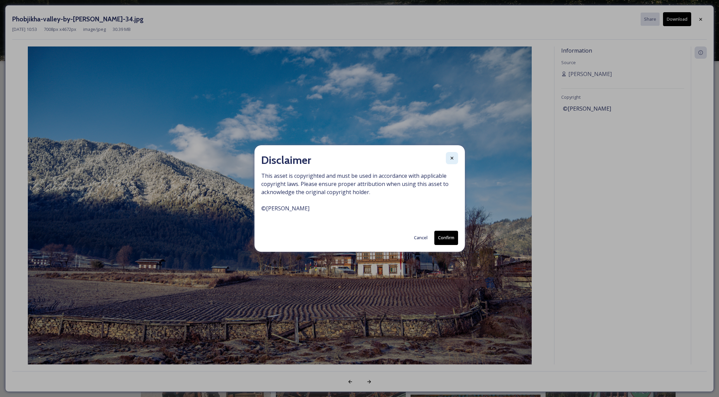
click at [455, 159] on icon at bounding box center [452, 158] width 5 height 5
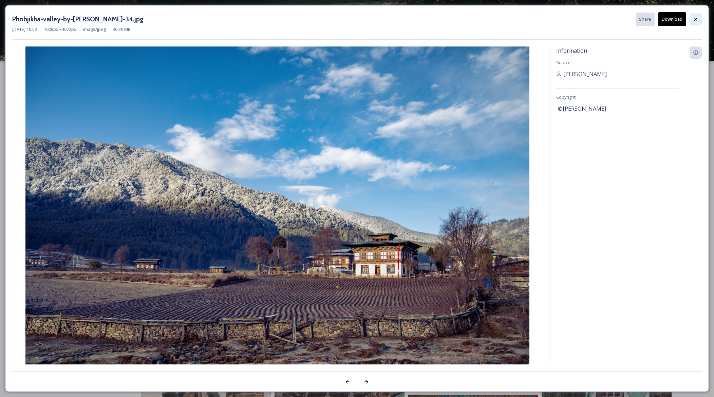
click at [698, 18] on icon at bounding box center [695, 19] width 5 height 5
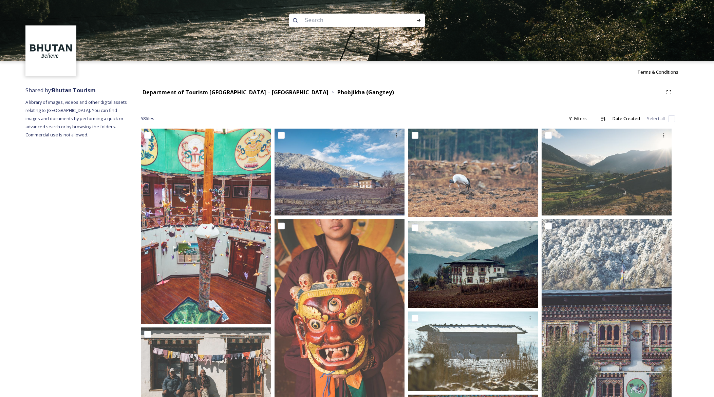
scroll to position [4, 0]
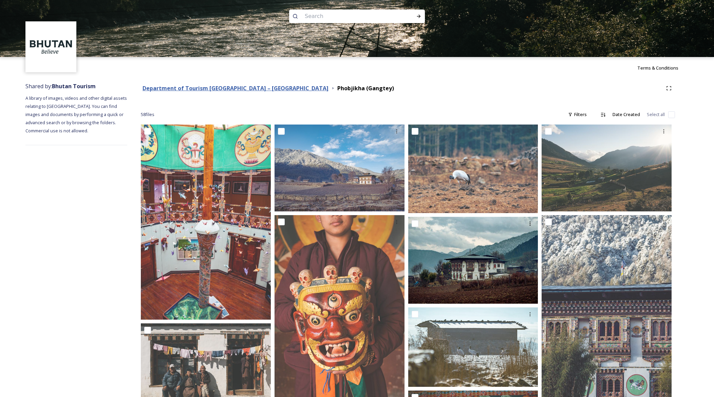
click at [194, 88] on strong "Department of Tourism [GEOGRAPHIC_DATA] – [GEOGRAPHIC_DATA]" at bounding box center [236, 88] width 186 height 7
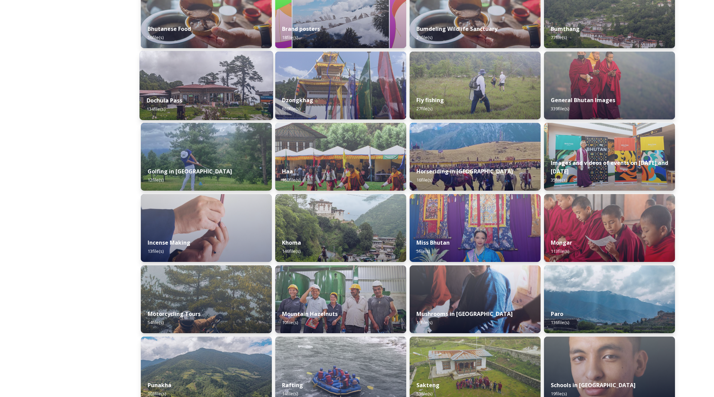
scroll to position [344, 0]
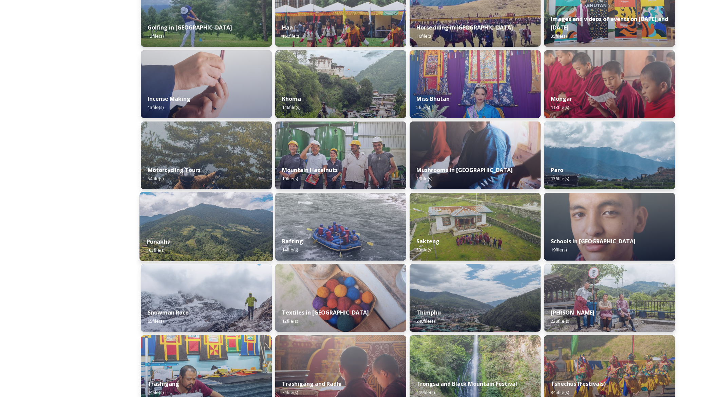
click at [208, 223] on img at bounding box center [207, 226] width 134 height 69
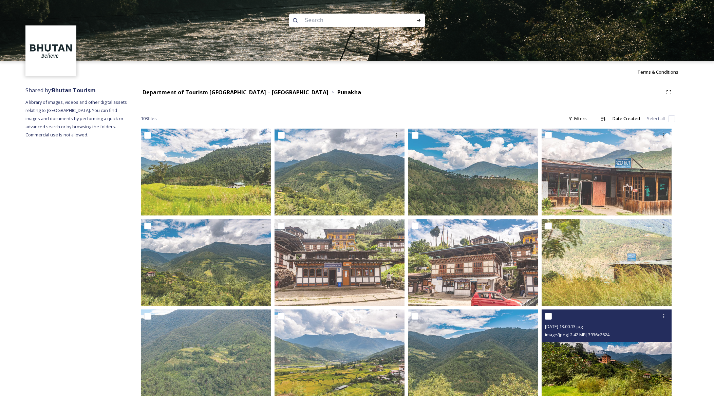
scroll to position [249, 0]
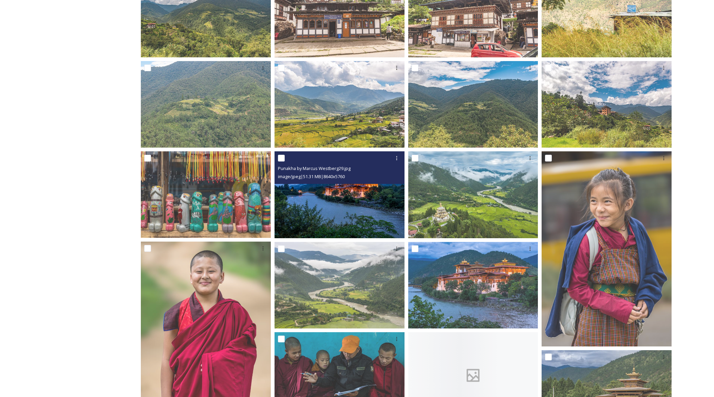
click at [394, 216] on img at bounding box center [340, 194] width 130 height 87
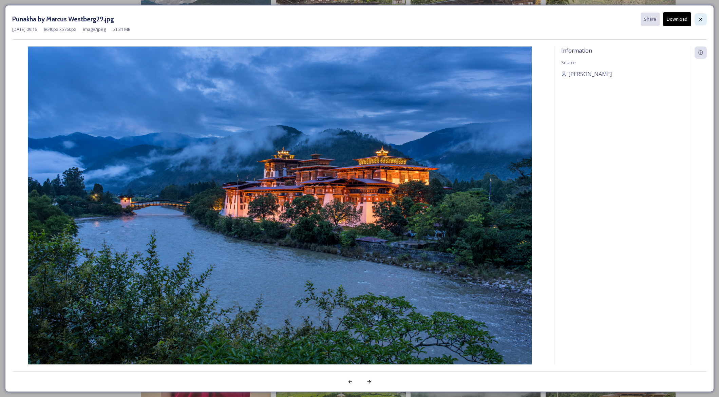
click at [701, 24] on div at bounding box center [701, 19] width 12 height 12
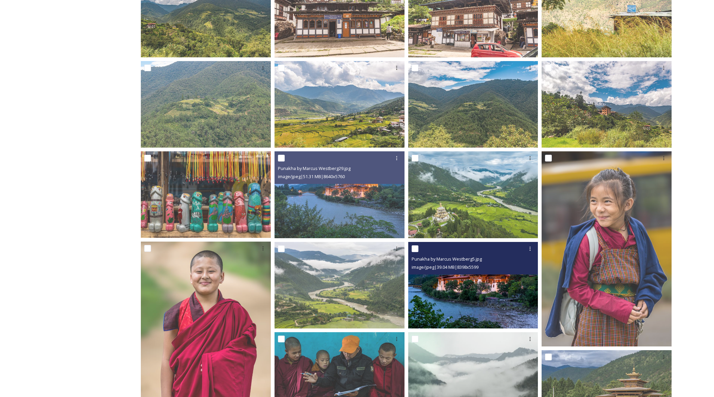
click at [489, 288] on img at bounding box center [473, 285] width 130 height 87
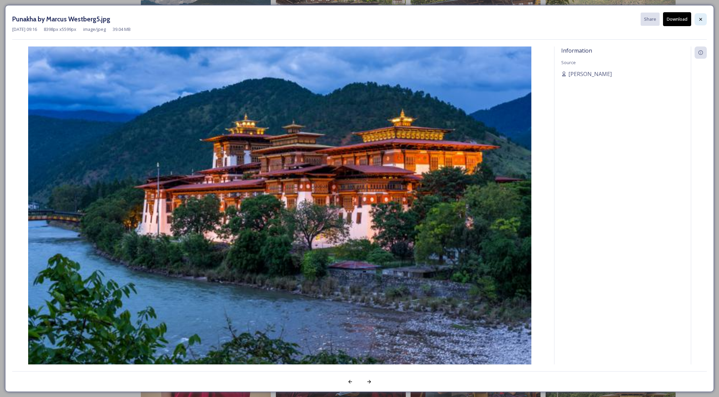
click at [698, 20] on div at bounding box center [701, 19] width 12 height 12
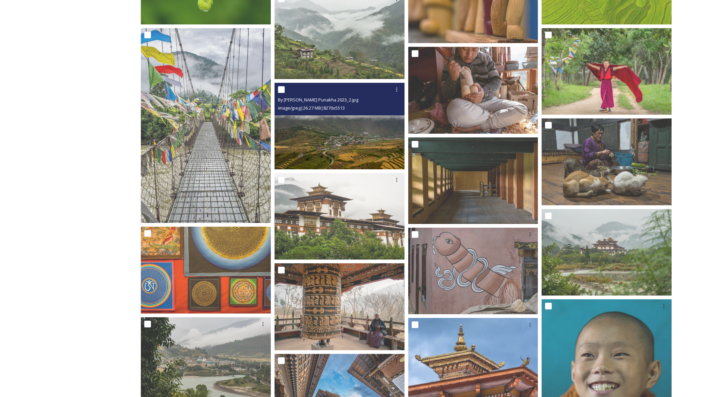
scroll to position [1404, 0]
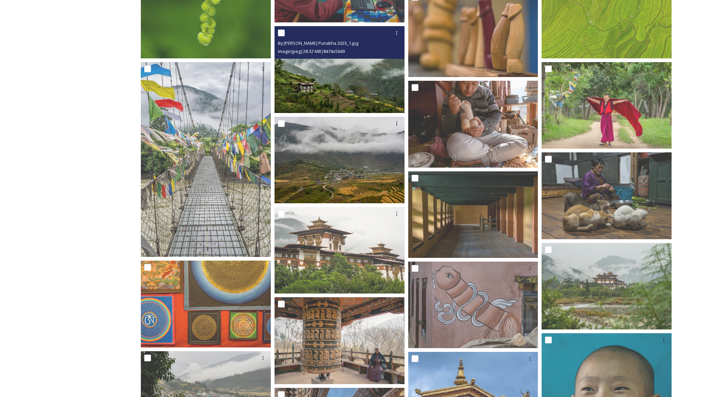
click at [338, 93] on img at bounding box center [340, 69] width 130 height 87
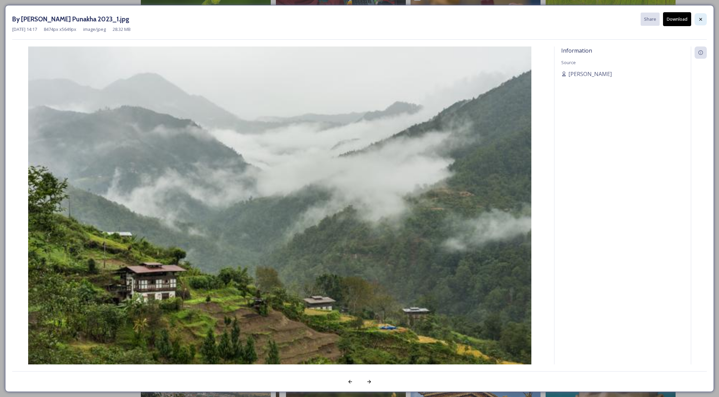
click at [697, 22] on div at bounding box center [701, 19] width 12 height 12
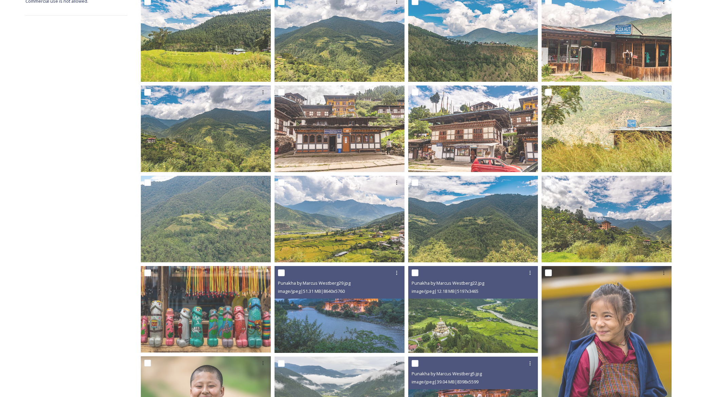
scroll to position [347, 0]
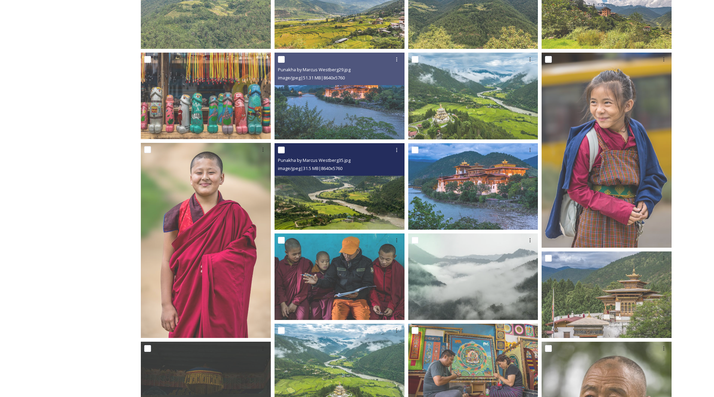
click at [341, 184] on img at bounding box center [340, 186] width 130 height 87
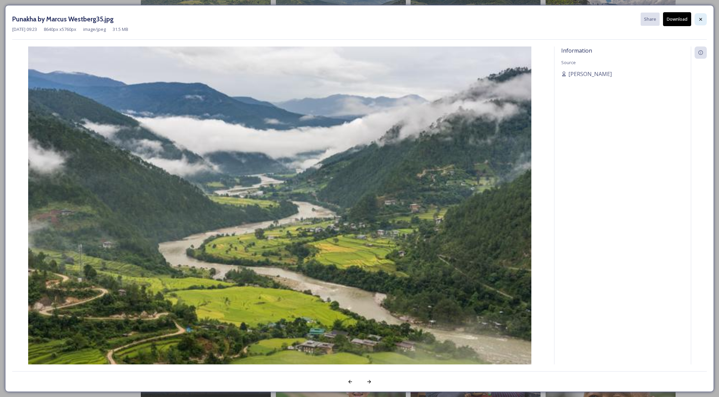
click at [697, 21] on div at bounding box center [701, 19] width 12 height 12
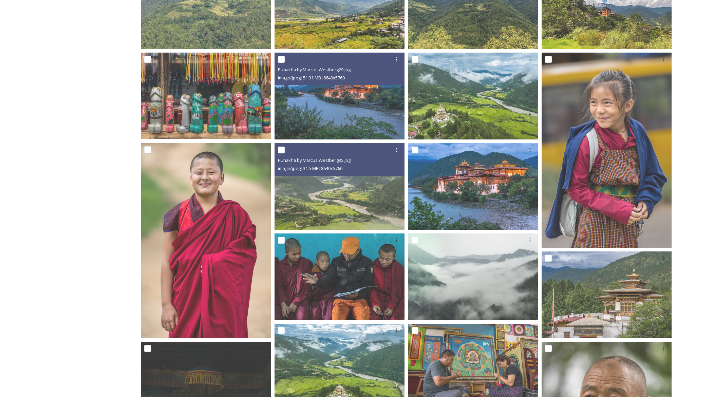
scroll to position [0, 0]
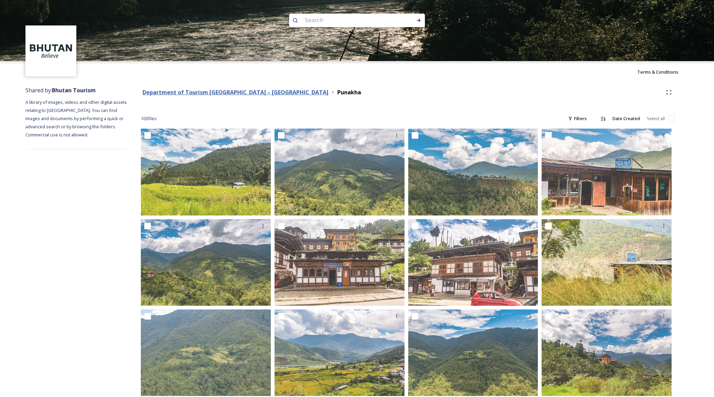
click at [156, 90] on strong "Department of Tourism [GEOGRAPHIC_DATA] – [GEOGRAPHIC_DATA]" at bounding box center [236, 92] width 186 height 7
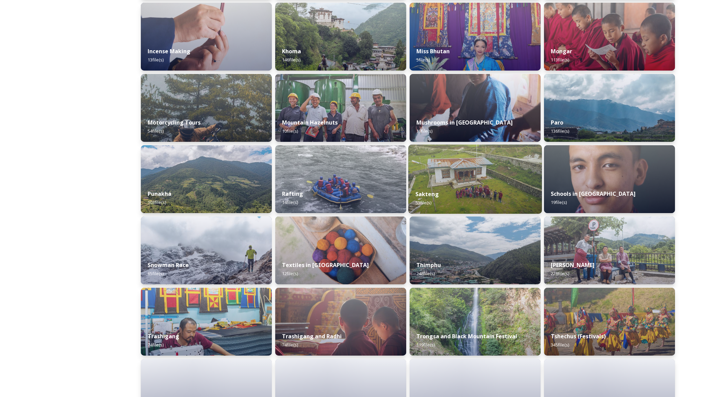
scroll to position [426, 0]
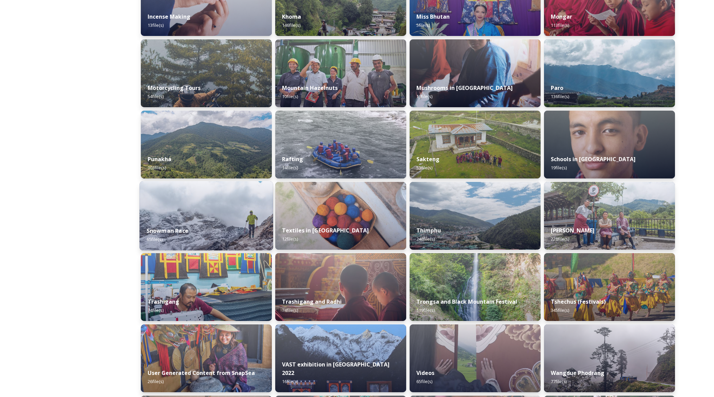
click at [219, 238] on div "Snowman Race 65 file(s)" at bounding box center [207, 235] width 134 height 31
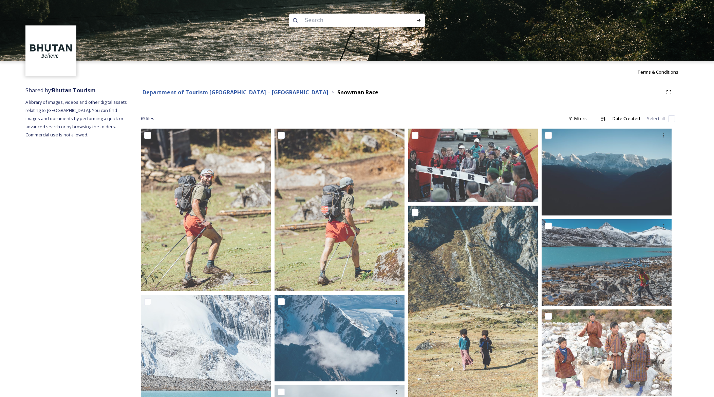
click at [198, 92] on strong "Department of Tourism [GEOGRAPHIC_DATA] – [GEOGRAPHIC_DATA]" at bounding box center [236, 92] width 186 height 7
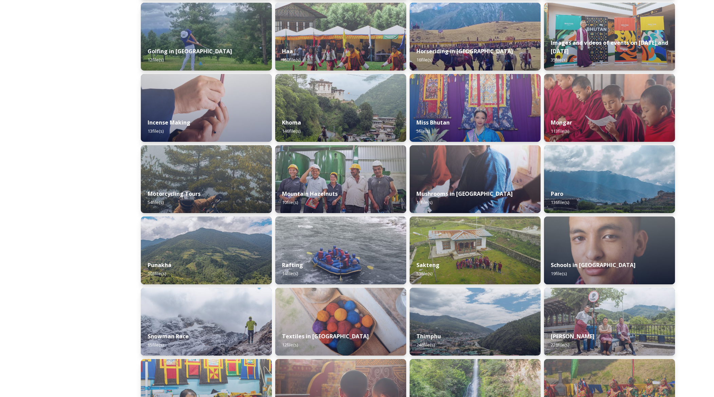
scroll to position [473, 0]
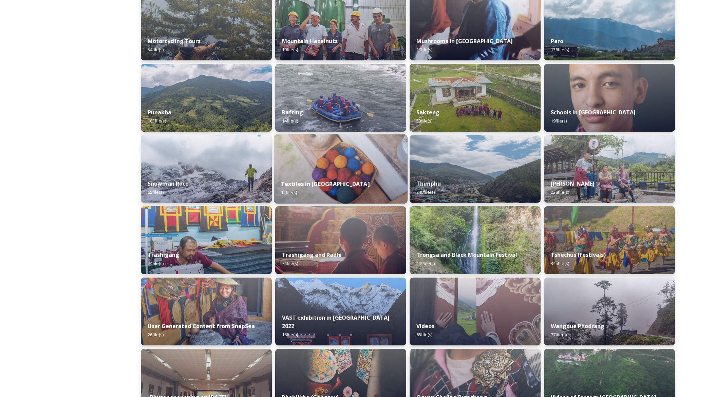
click at [382, 172] on img at bounding box center [341, 168] width 134 height 69
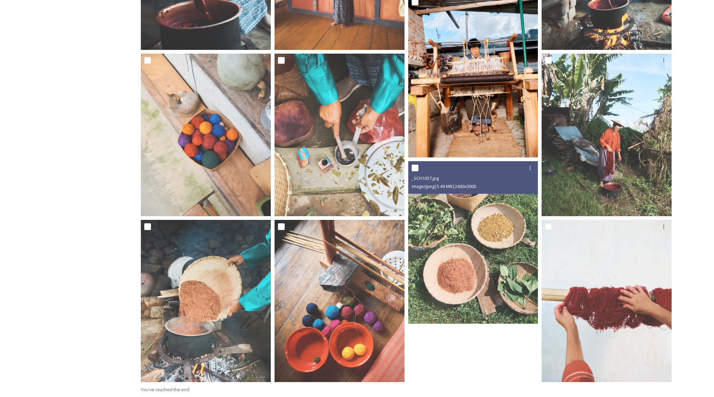
scroll to position [28, 0]
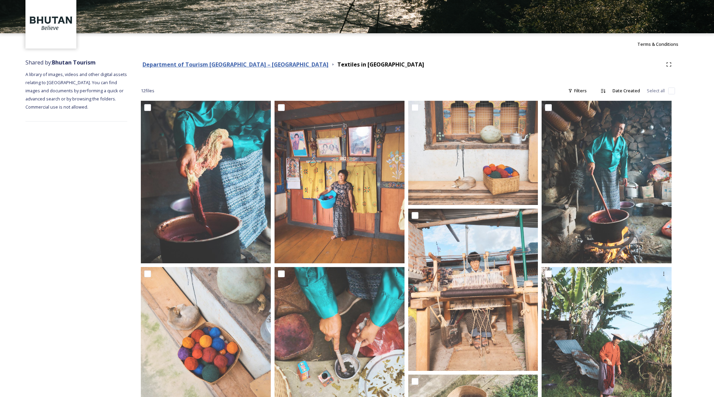
click at [204, 63] on strong "Department of Tourism [GEOGRAPHIC_DATA] – [GEOGRAPHIC_DATA]" at bounding box center [236, 64] width 186 height 7
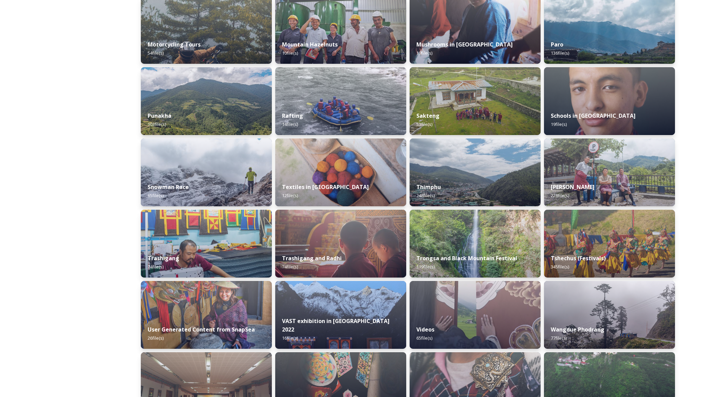
scroll to position [552, 0]
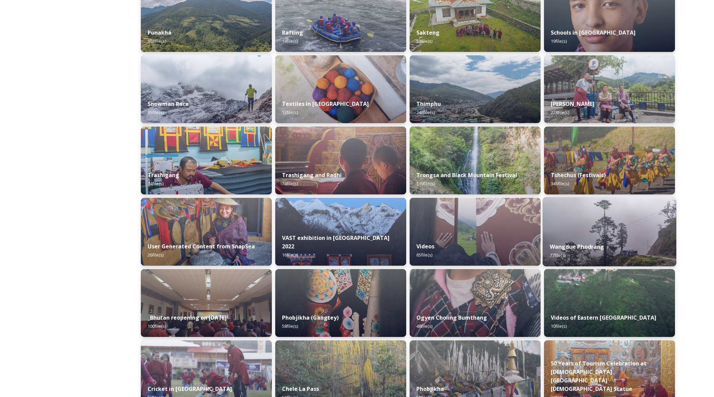
click at [612, 225] on img at bounding box center [610, 231] width 134 height 69
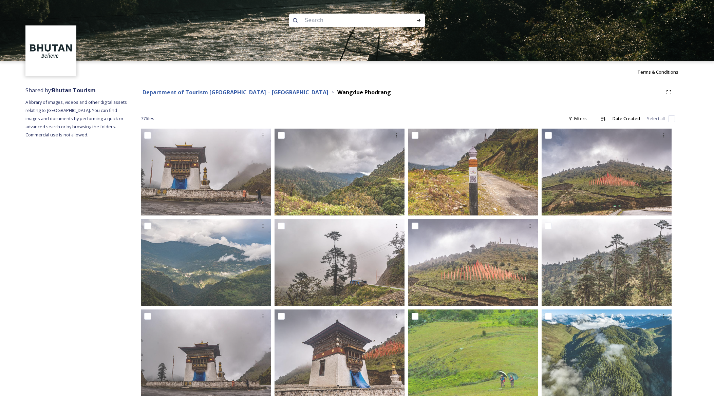
click at [214, 92] on strong "Department of Tourism [GEOGRAPHIC_DATA] – [GEOGRAPHIC_DATA]" at bounding box center [236, 92] width 186 height 7
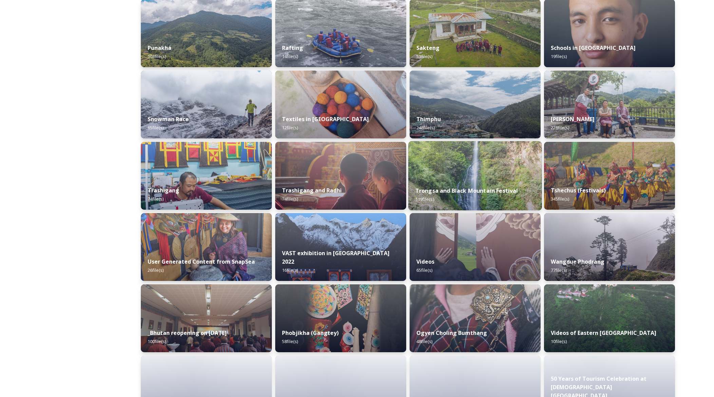
scroll to position [607, 0]
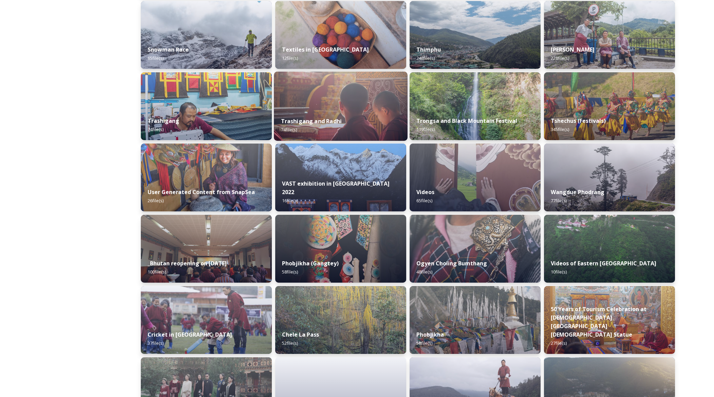
click at [345, 121] on div "Trashigang and Radhi 74 file(s)" at bounding box center [341, 125] width 134 height 31
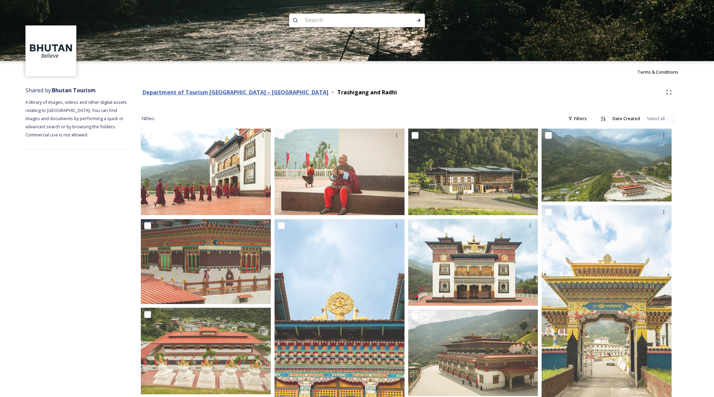
click at [222, 91] on strong "Department of Tourism [GEOGRAPHIC_DATA] – [GEOGRAPHIC_DATA]" at bounding box center [236, 92] width 186 height 7
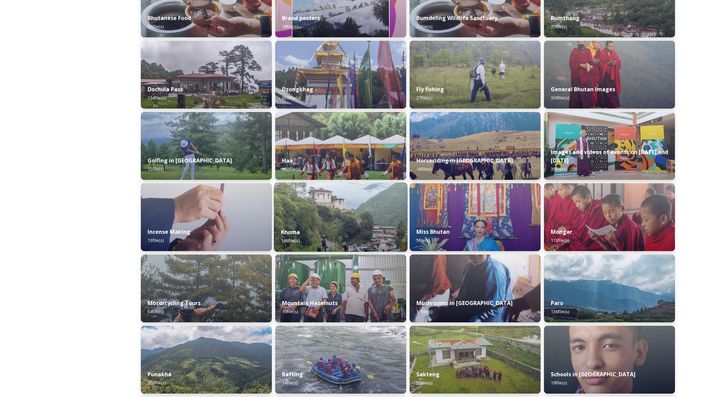
scroll to position [176, 0]
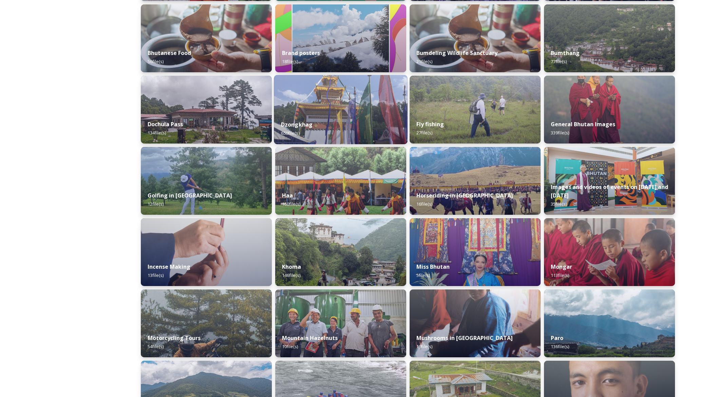
click at [393, 127] on div "Dzongkhag 650 file(s)" at bounding box center [341, 128] width 134 height 31
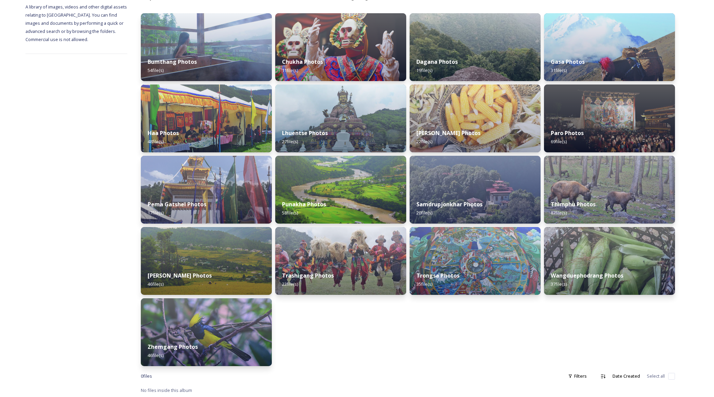
scroll to position [96, 0]
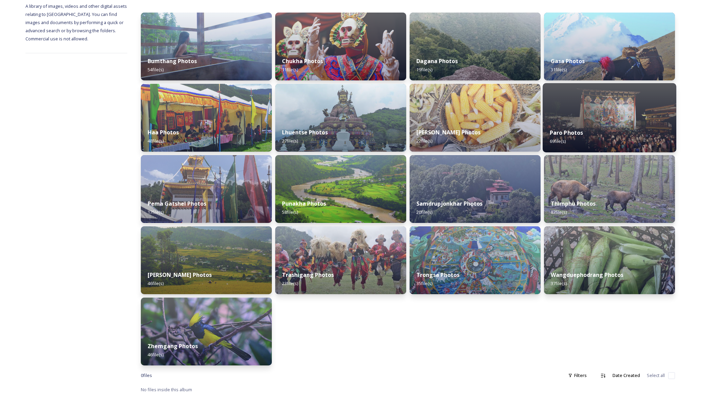
click at [660, 127] on div "Paro Photos 69 file(s)" at bounding box center [610, 137] width 134 height 31
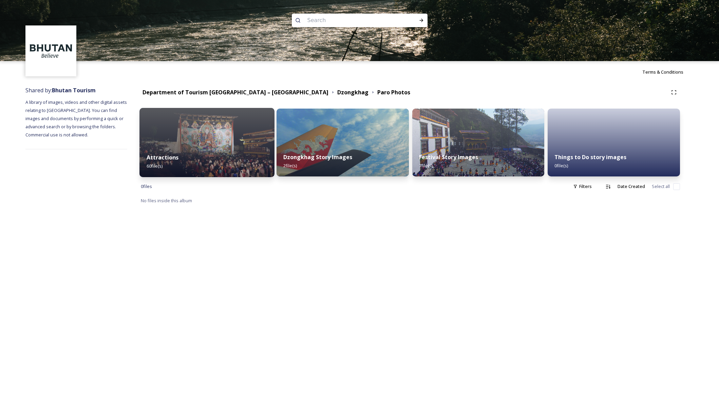
click at [224, 151] on div "Attractions 60 file(s)" at bounding box center [207, 161] width 135 height 31
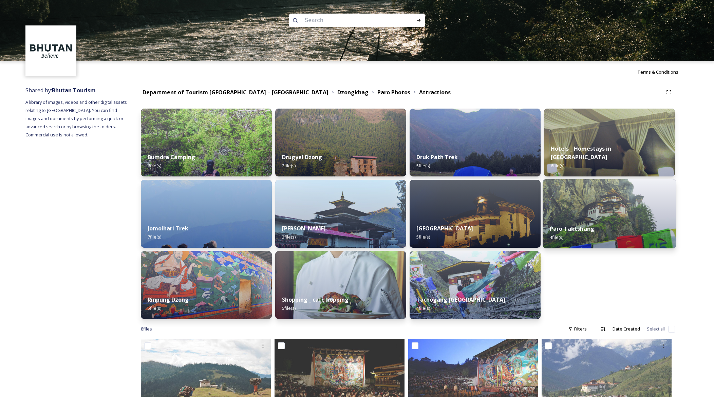
click at [564, 230] on strong "Paro Taktshang" at bounding box center [572, 228] width 45 height 7
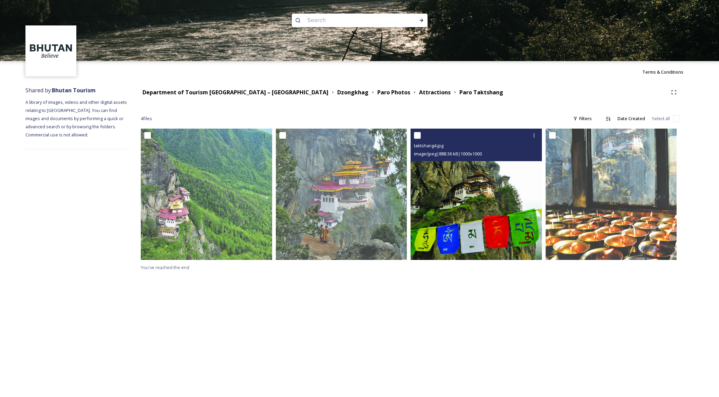
click at [491, 215] on img at bounding box center [476, 194] width 131 height 131
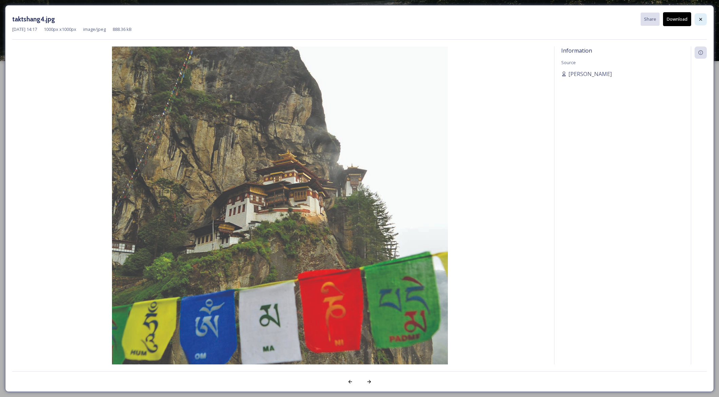
click at [703, 17] on icon at bounding box center [700, 19] width 5 height 5
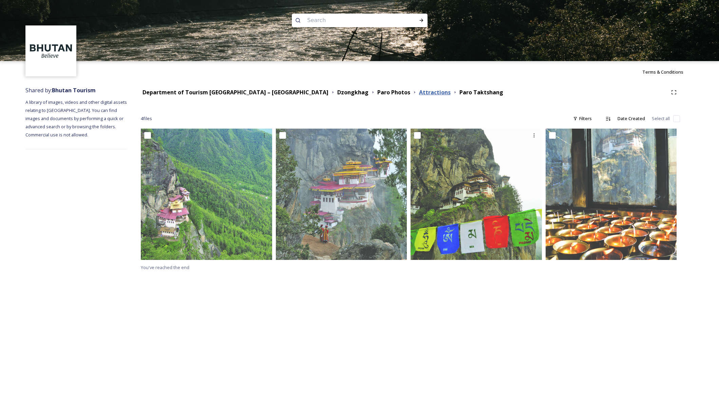
click at [419, 92] on strong "Attractions" at bounding box center [435, 92] width 32 height 7
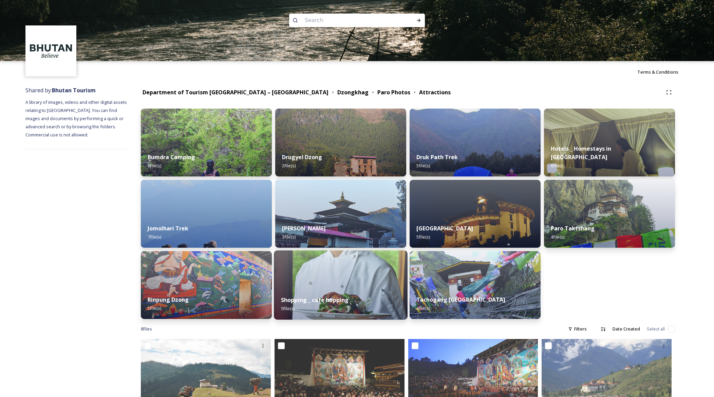
click at [359, 300] on div "Shopping _ cafe hopping 5 file(s)" at bounding box center [341, 304] width 134 height 31
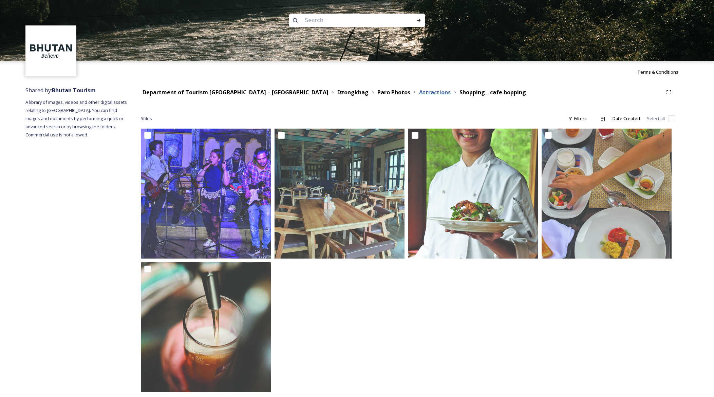
click at [419, 94] on strong "Attractions" at bounding box center [435, 92] width 32 height 7
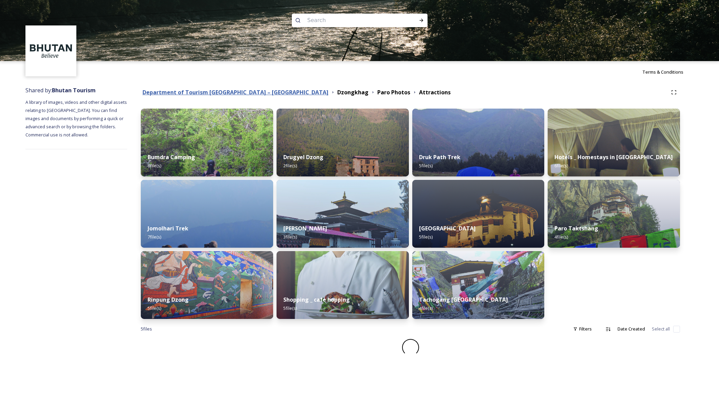
click at [205, 95] on strong "Department of Tourism [GEOGRAPHIC_DATA] – [GEOGRAPHIC_DATA]" at bounding box center [236, 92] width 186 height 7
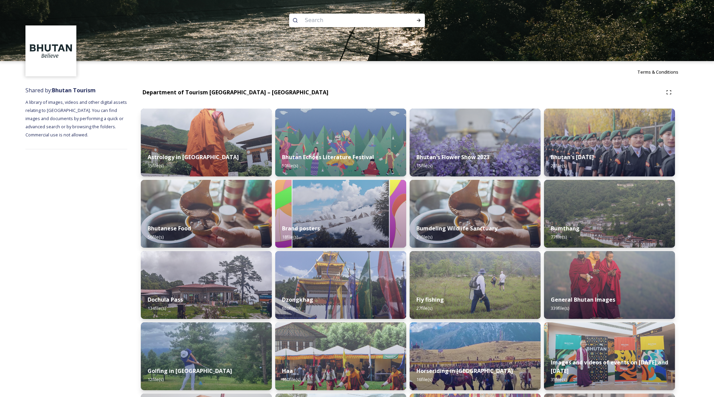
scroll to position [18, 0]
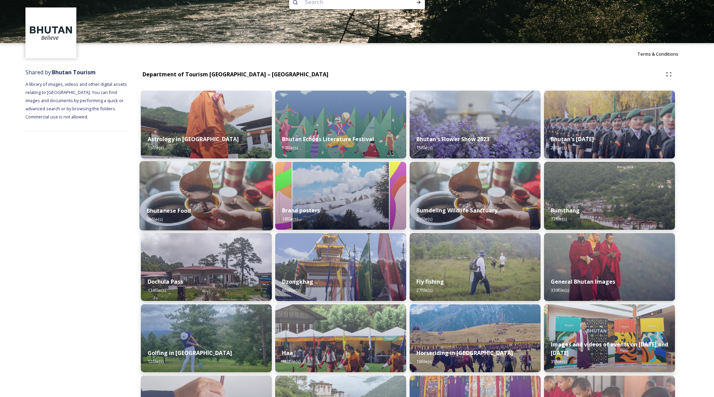
click at [209, 213] on div "Bhutanese Food 56 file(s)" at bounding box center [207, 215] width 134 height 31
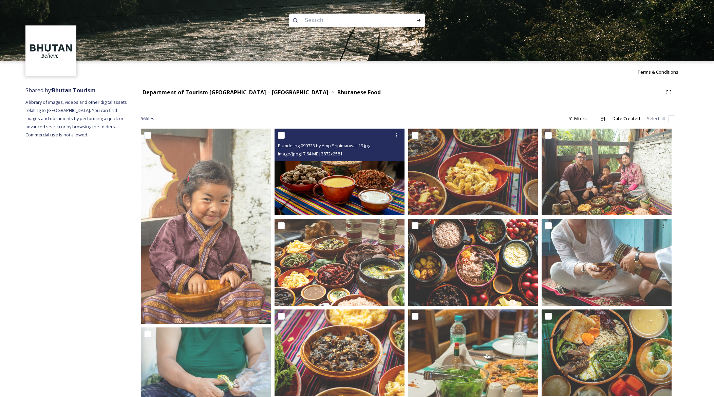
click at [371, 190] on img at bounding box center [340, 172] width 130 height 87
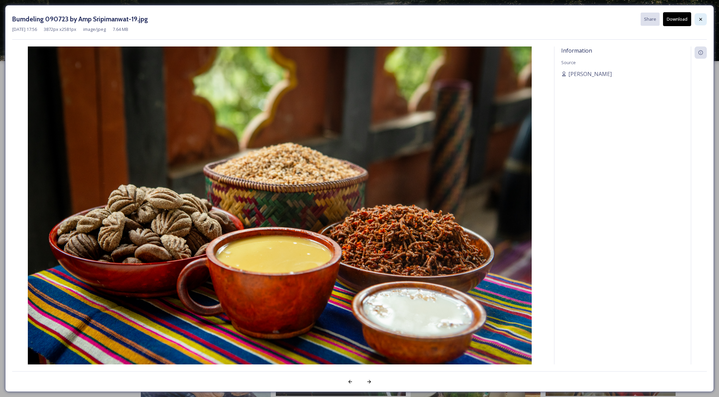
click at [697, 16] on div at bounding box center [701, 19] width 12 height 12
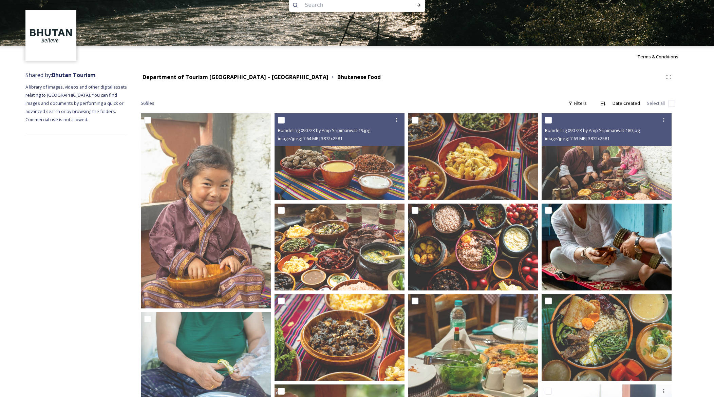
scroll to position [69, 0]
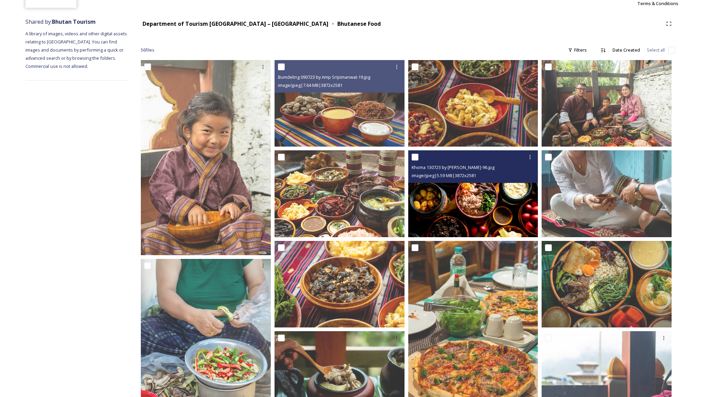
click at [503, 198] on img at bounding box center [473, 193] width 130 height 87
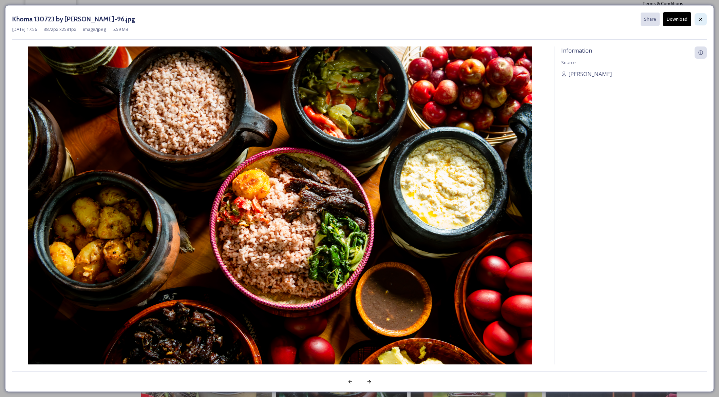
click at [701, 21] on icon at bounding box center [700, 19] width 5 height 5
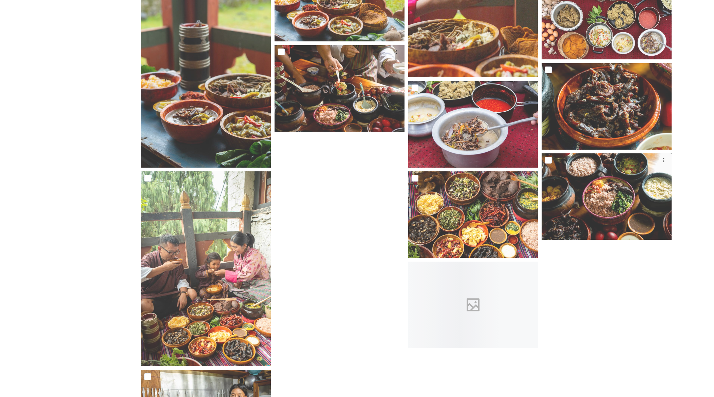
scroll to position [1550, 0]
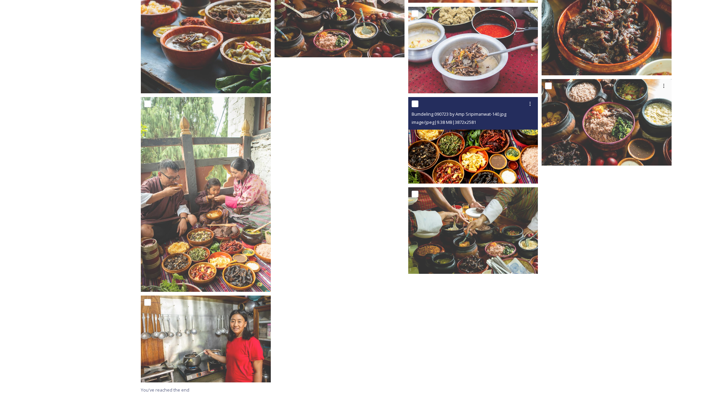
click at [486, 161] on img at bounding box center [473, 140] width 130 height 87
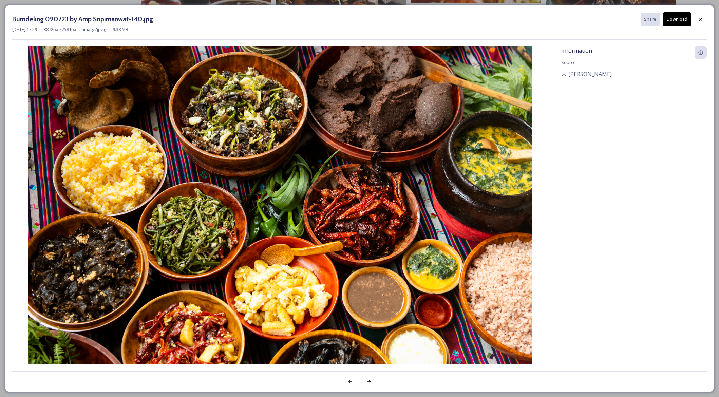
click at [683, 23] on button "Download" at bounding box center [677, 19] width 28 height 14
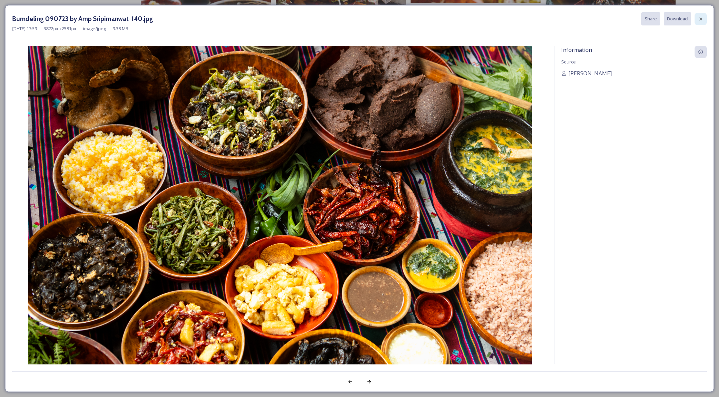
click at [698, 19] on div at bounding box center [701, 19] width 12 height 12
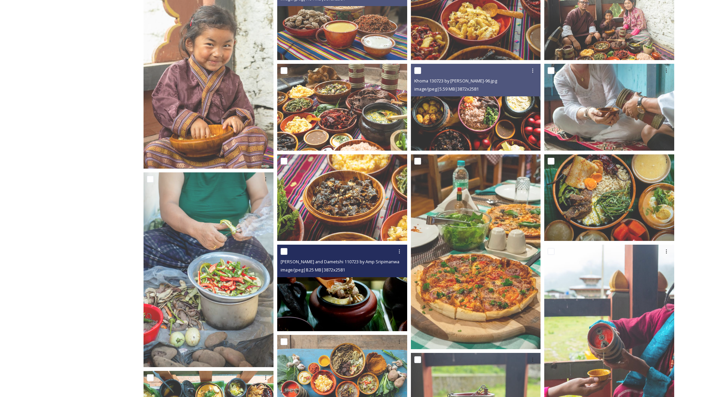
scroll to position [83, 0]
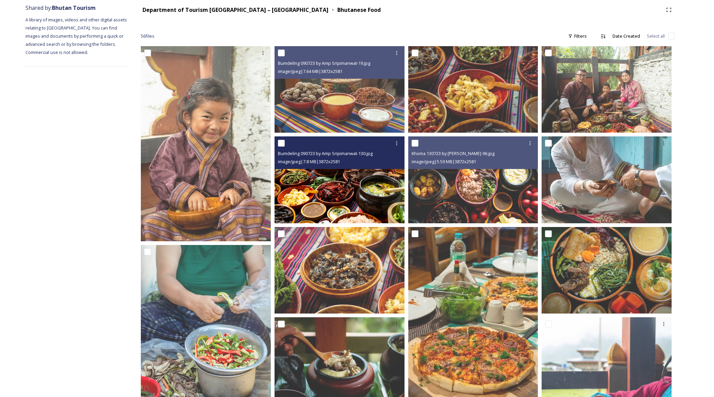
click at [343, 189] on img at bounding box center [340, 179] width 130 height 87
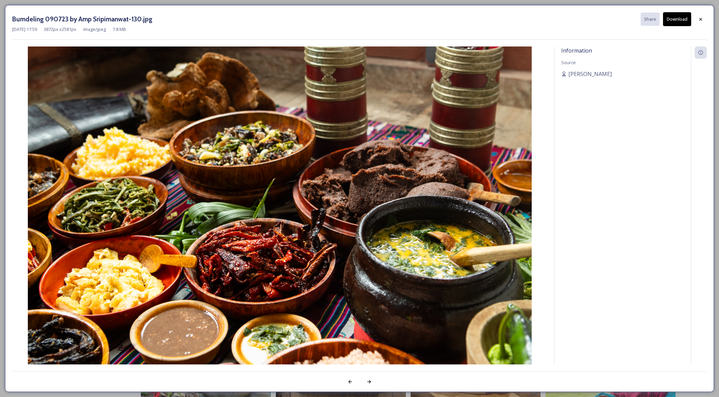
click at [666, 21] on button "Download" at bounding box center [677, 19] width 28 height 14
